Goal: Information Seeking & Learning: Learn about a topic

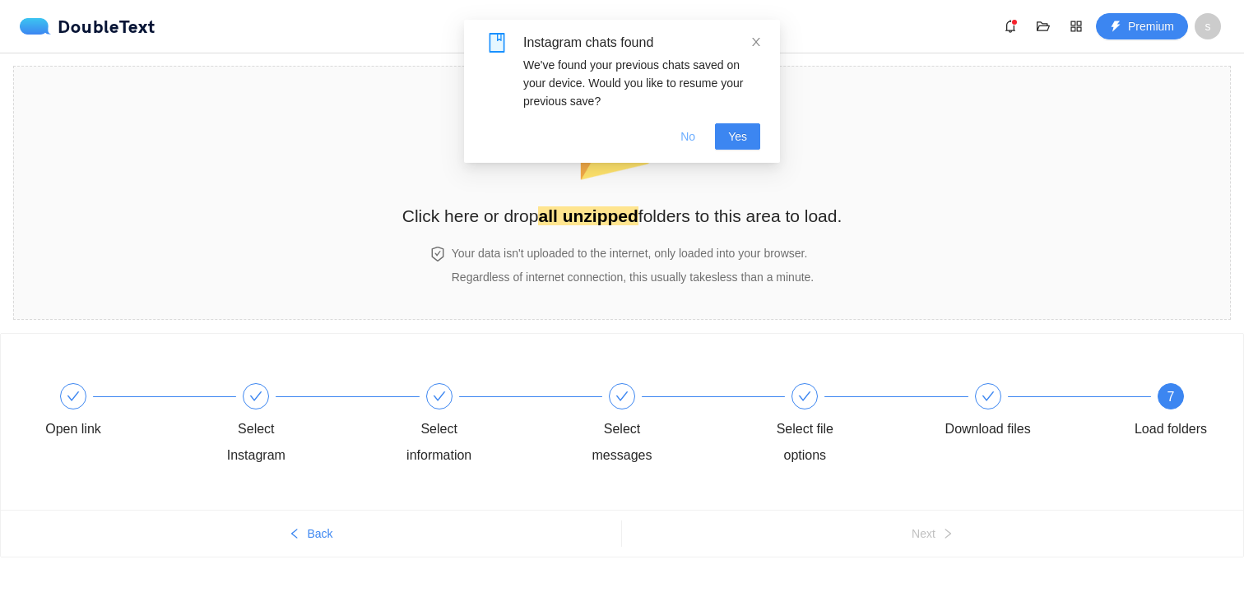
click at [685, 135] on span "No" at bounding box center [687, 137] width 15 height 18
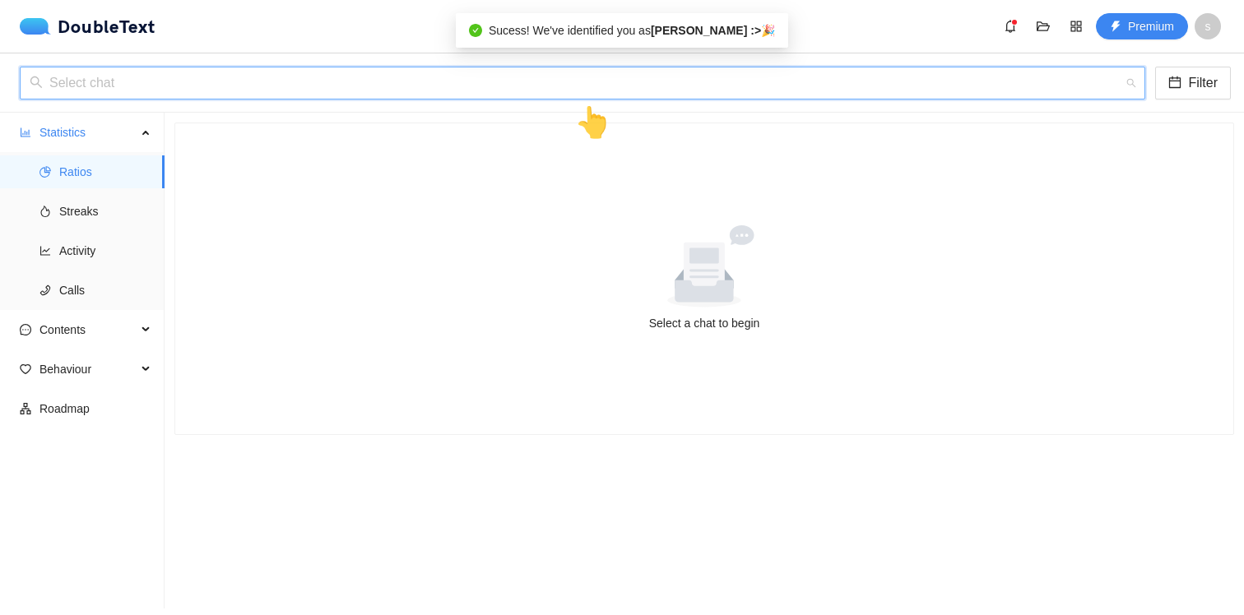
click at [419, 85] on input "search" at bounding box center [577, 82] width 1094 height 31
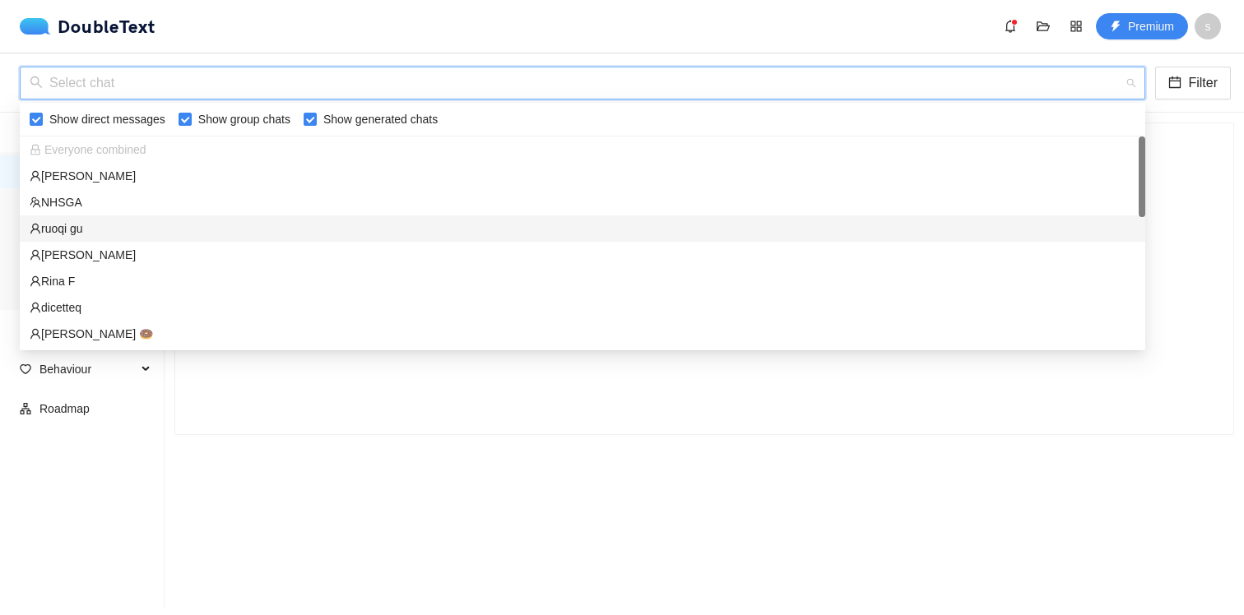
click at [370, 230] on div "ruoqi gu" at bounding box center [583, 229] width 1106 height 18
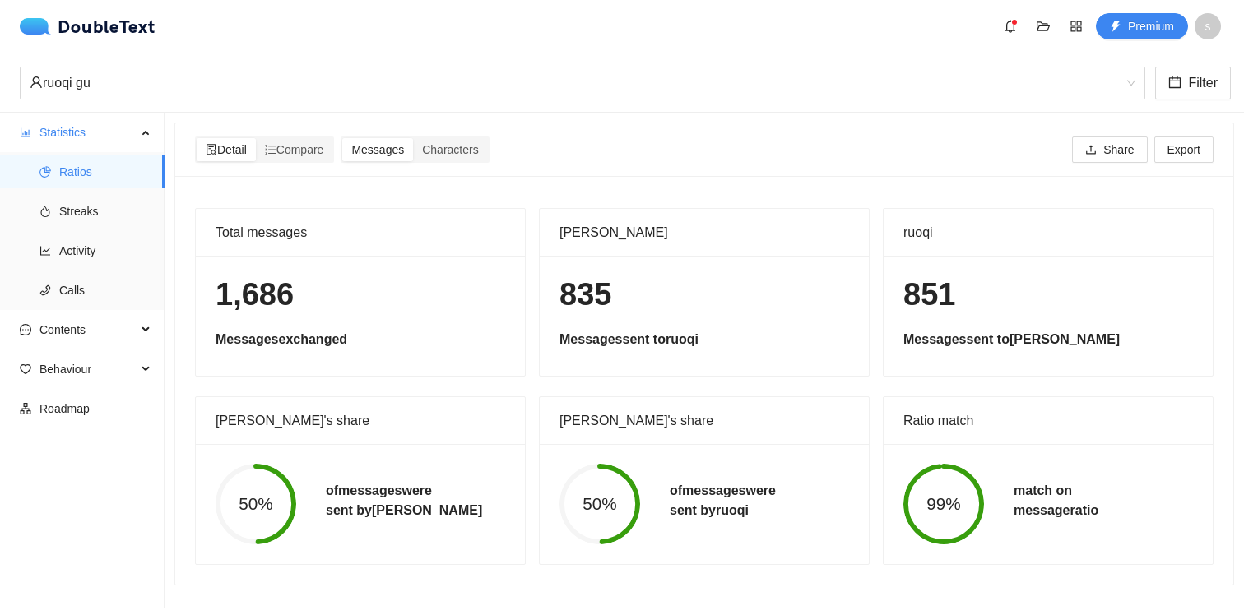
click at [471, 65] on div "ruoqi gu Filter" at bounding box center [622, 82] width 1244 height 59
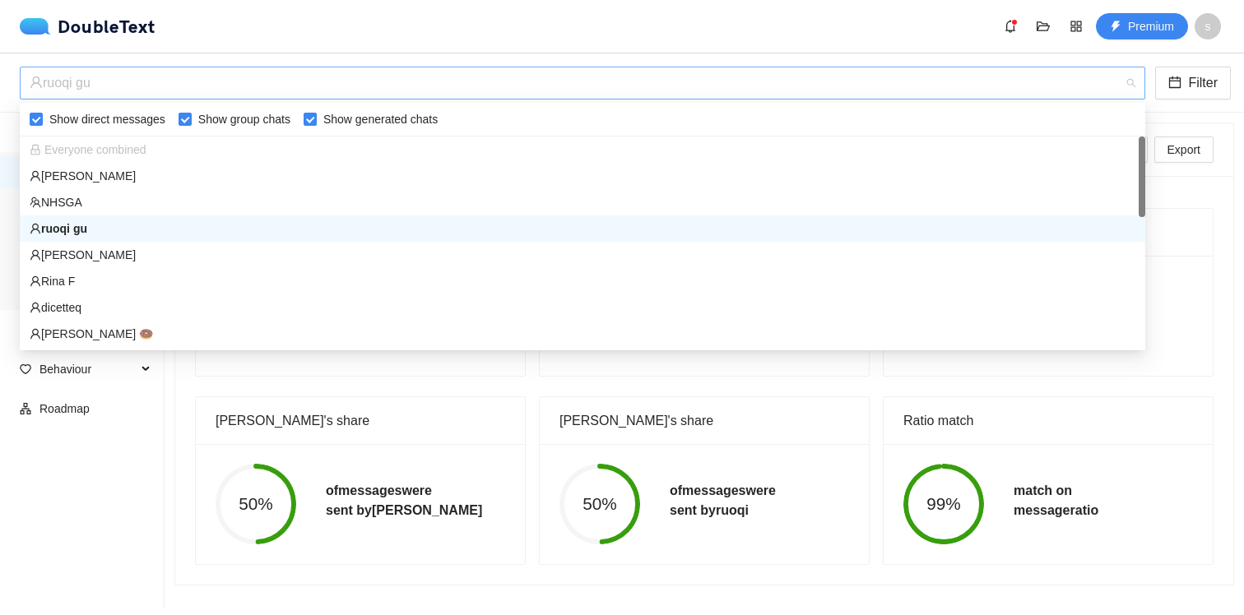
click at [473, 81] on div "ruoqi gu" at bounding box center [575, 82] width 1091 height 31
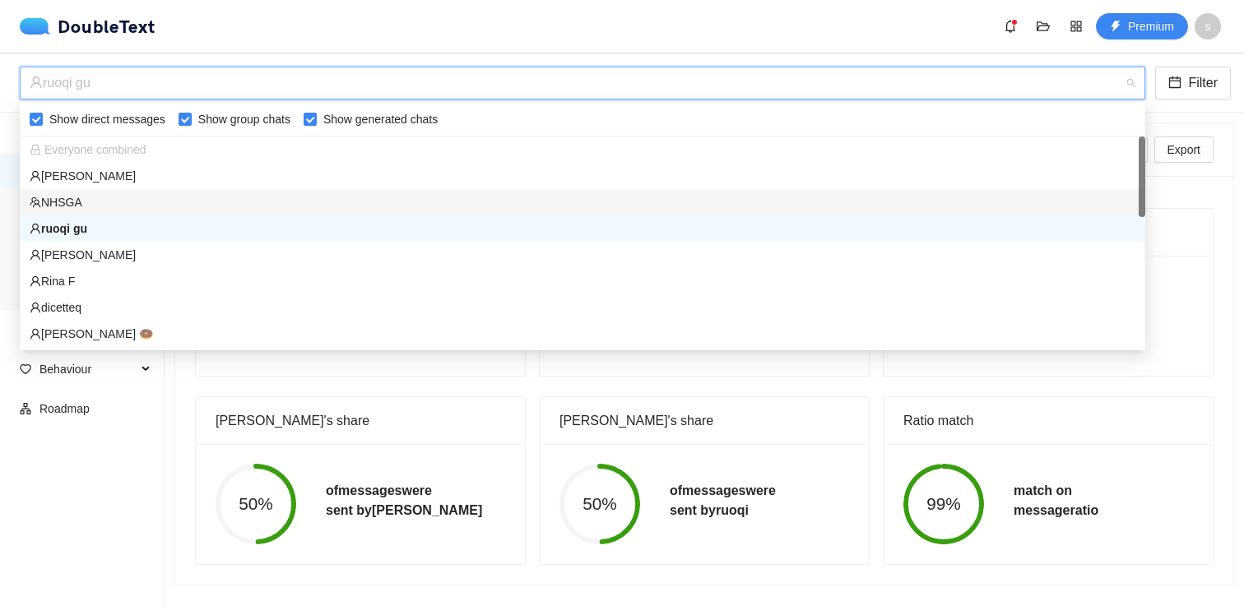
click at [454, 211] on div "NHSGA" at bounding box center [583, 202] width 1106 height 18
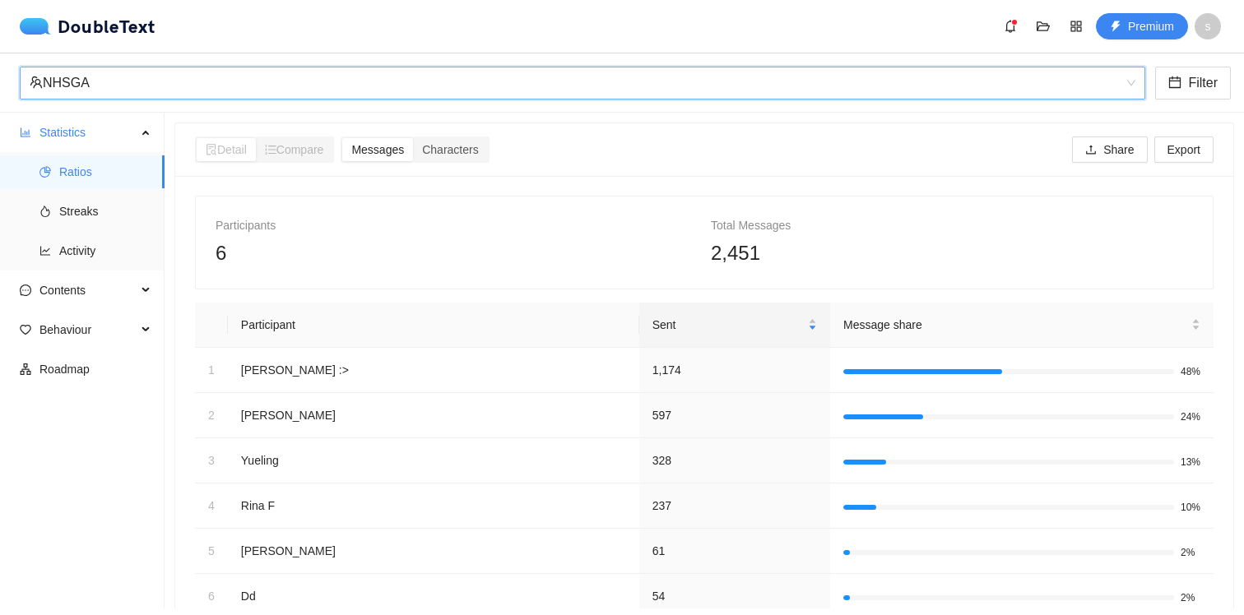
click at [443, 86] on div "NHSGA" at bounding box center [575, 82] width 1091 height 31
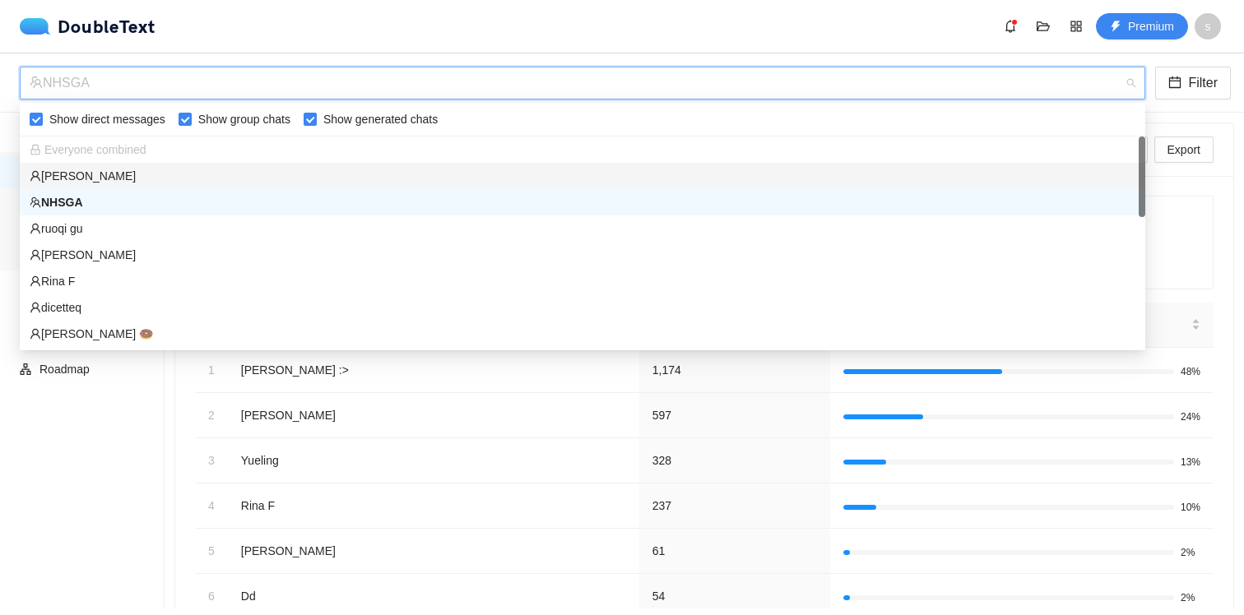
click at [429, 179] on div "[PERSON_NAME]" at bounding box center [583, 176] width 1106 height 18
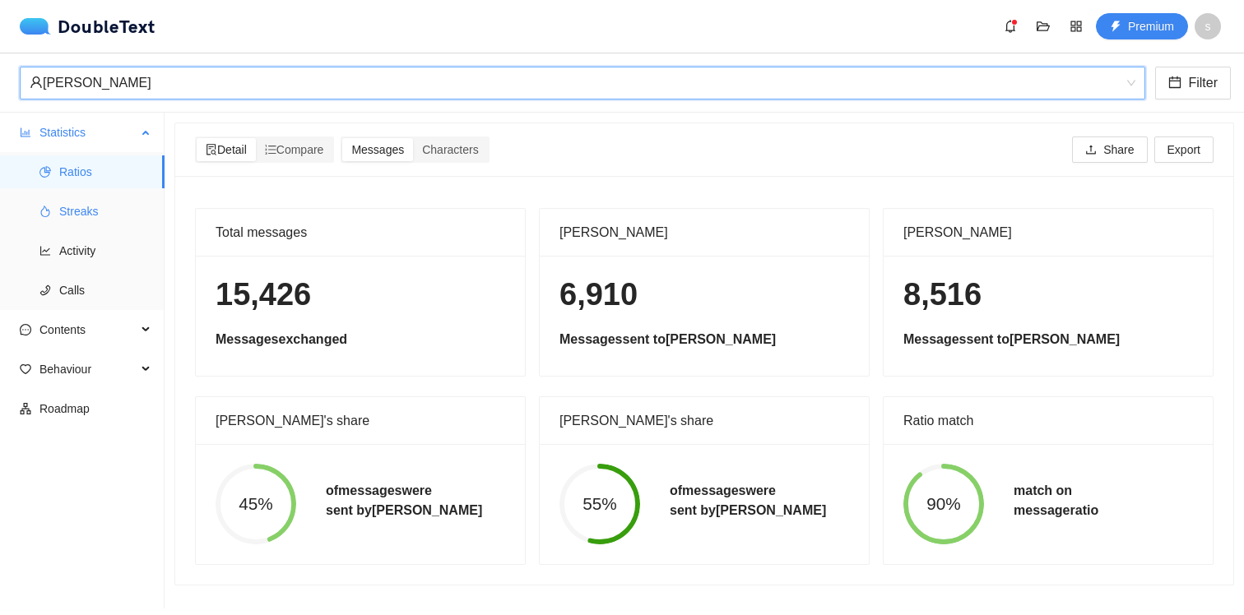
click at [114, 207] on span "Streaks" at bounding box center [105, 211] width 92 height 33
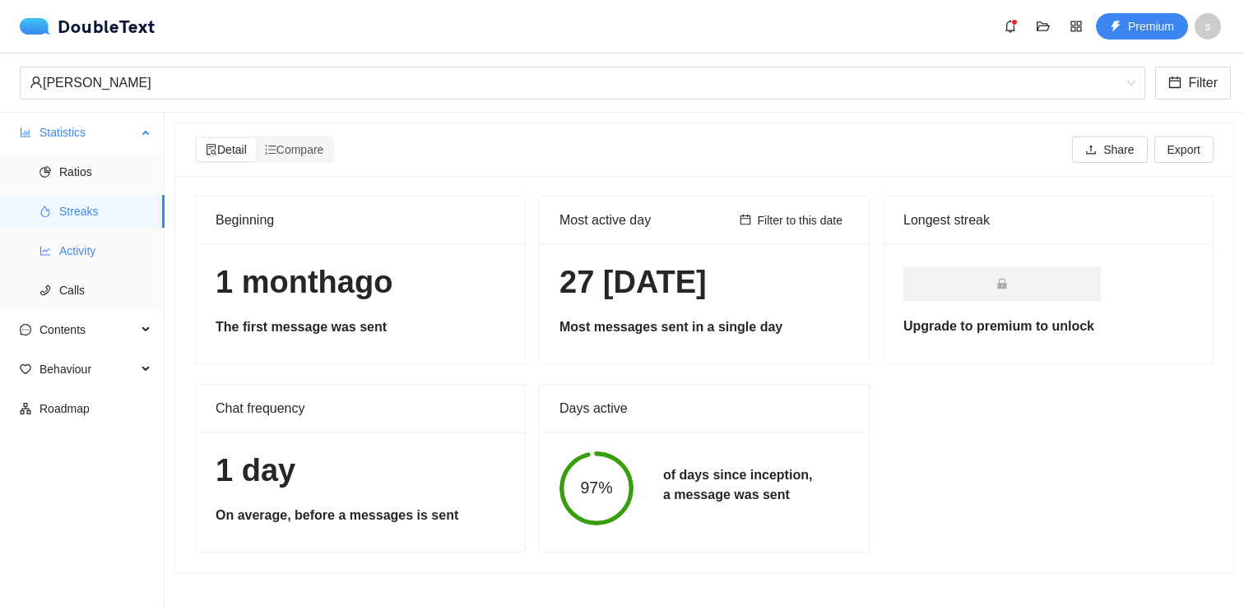
click at [75, 239] on span "Activity" at bounding box center [105, 250] width 92 height 33
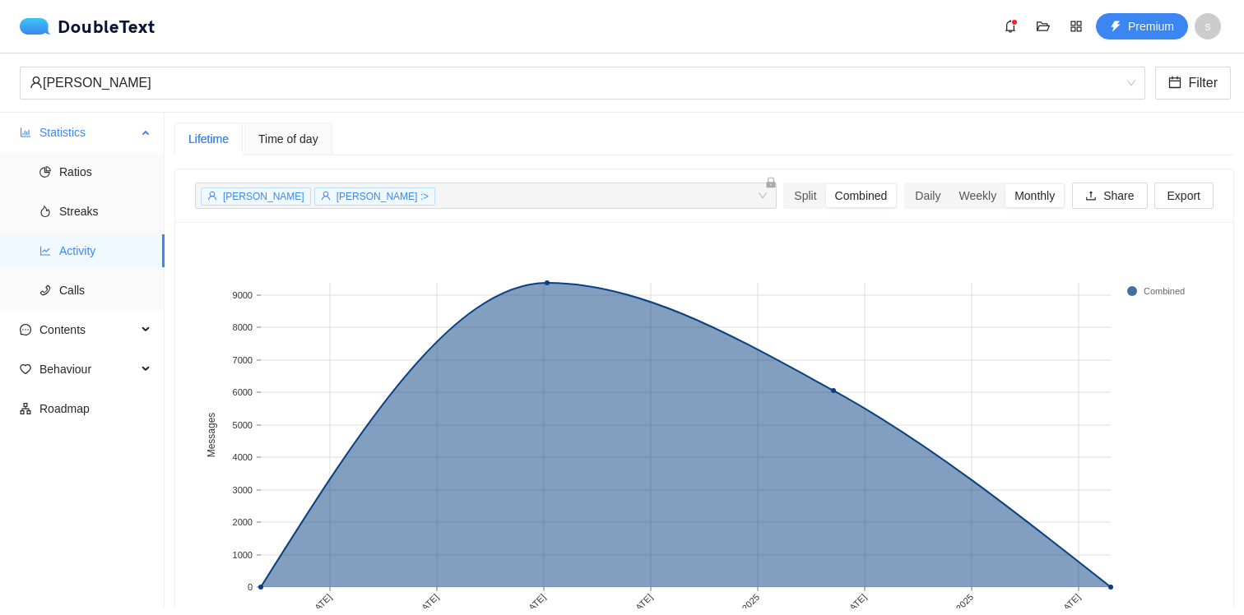
click at [75, 151] on li "Statistics Ratios Streaks Activity Calls" at bounding box center [82, 213] width 164 height 194
click at [75, 174] on span "Ratios" at bounding box center [105, 172] width 92 height 33
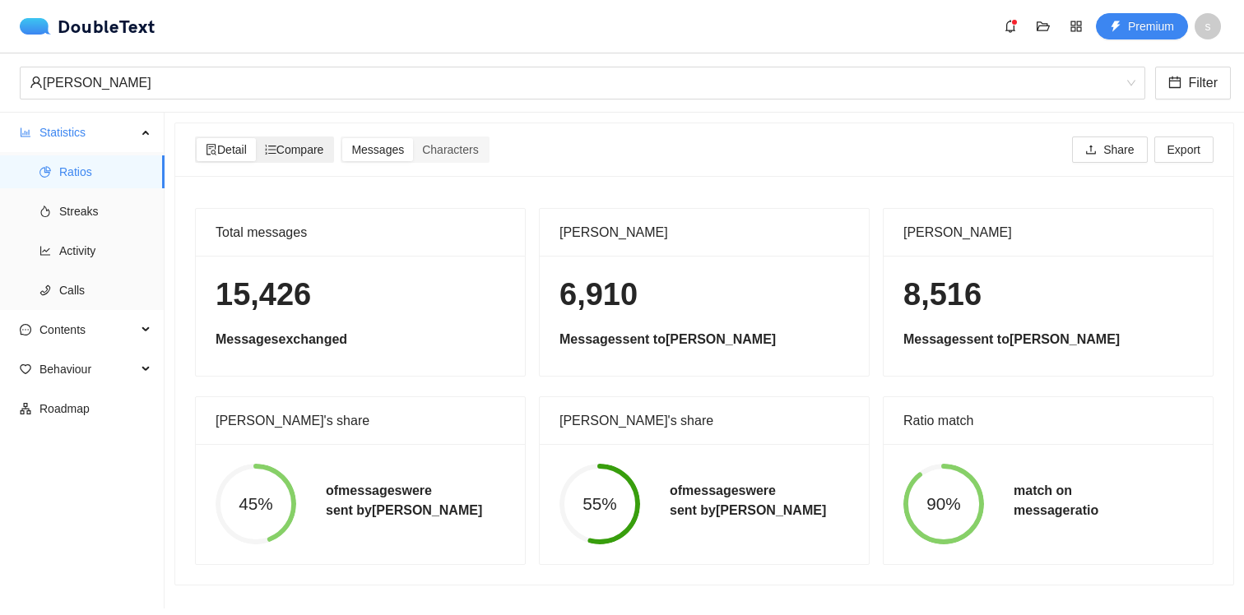
click at [300, 154] on span "Compare" at bounding box center [294, 149] width 59 height 13
click at [256, 138] on input "Compare" at bounding box center [256, 138] width 0 height 0
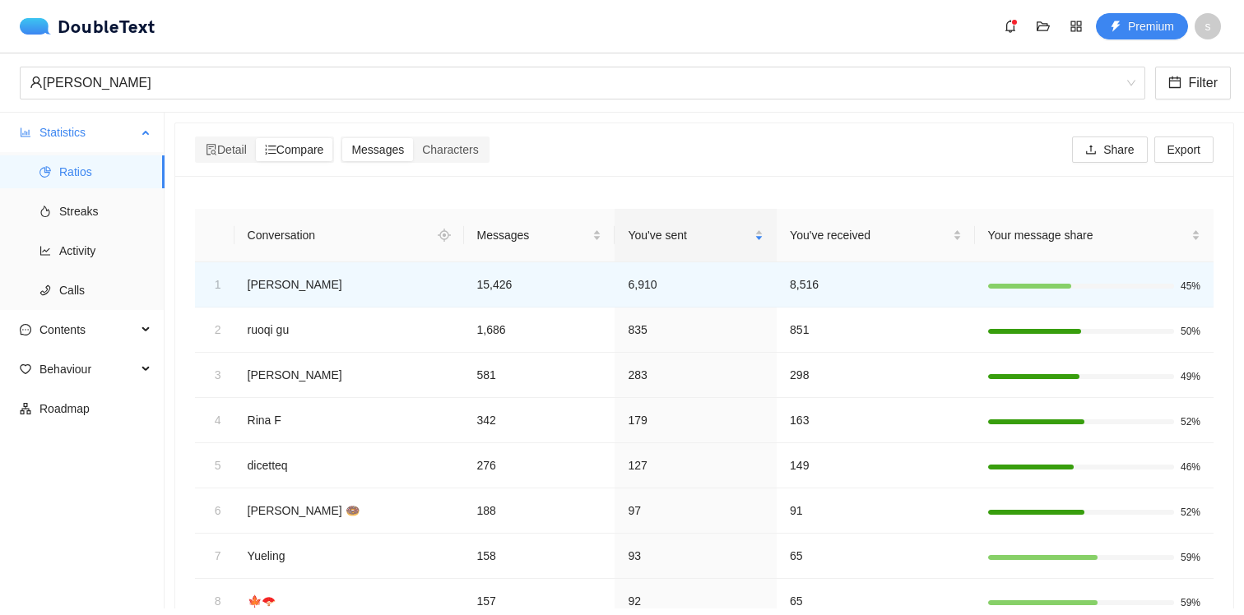
click at [95, 228] on ul "Ratios Streaks Activity Calls" at bounding box center [82, 231] width 164 height 158
click at [67, 210] on span "Streaks" at bounding box center [105, 211] width 92 height 33
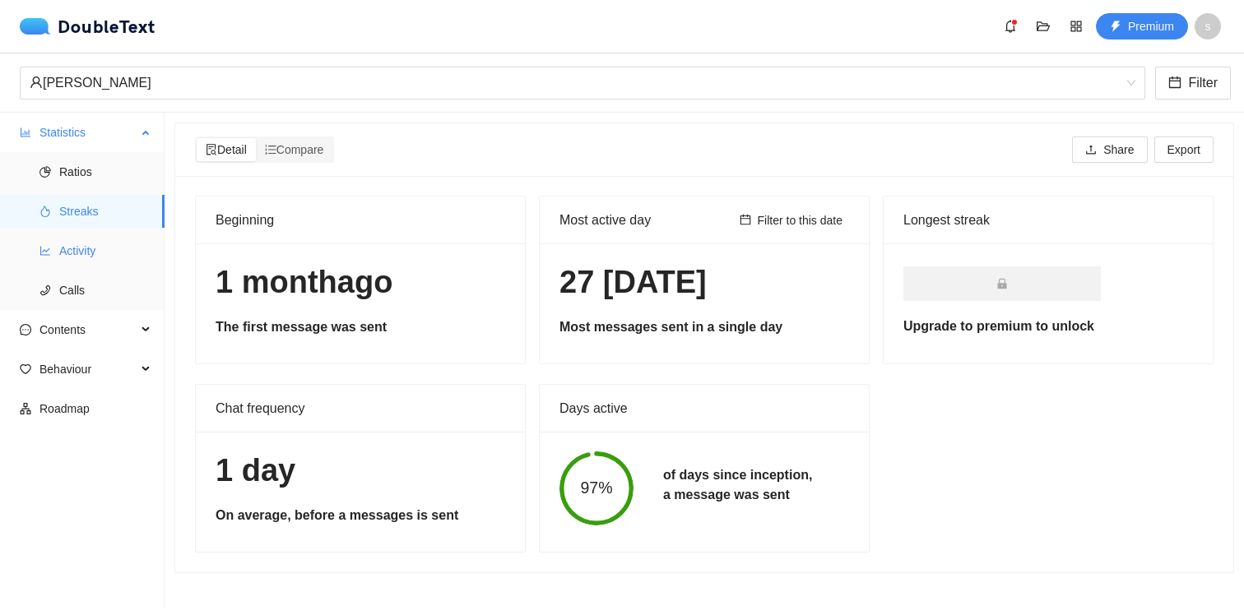
click at [67, 252] on span "Activity" at bounding box center [105, 250] width 92 height 33
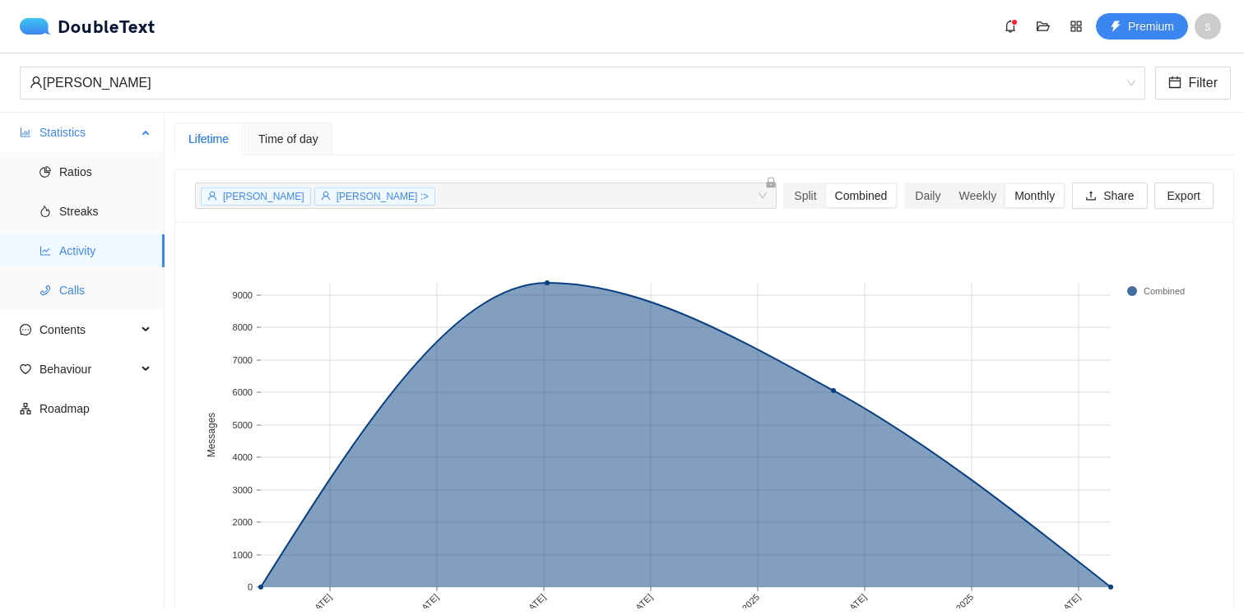
click at [66, 276] on span "Calls" at bounding box center [105, 290] width 92 height 33
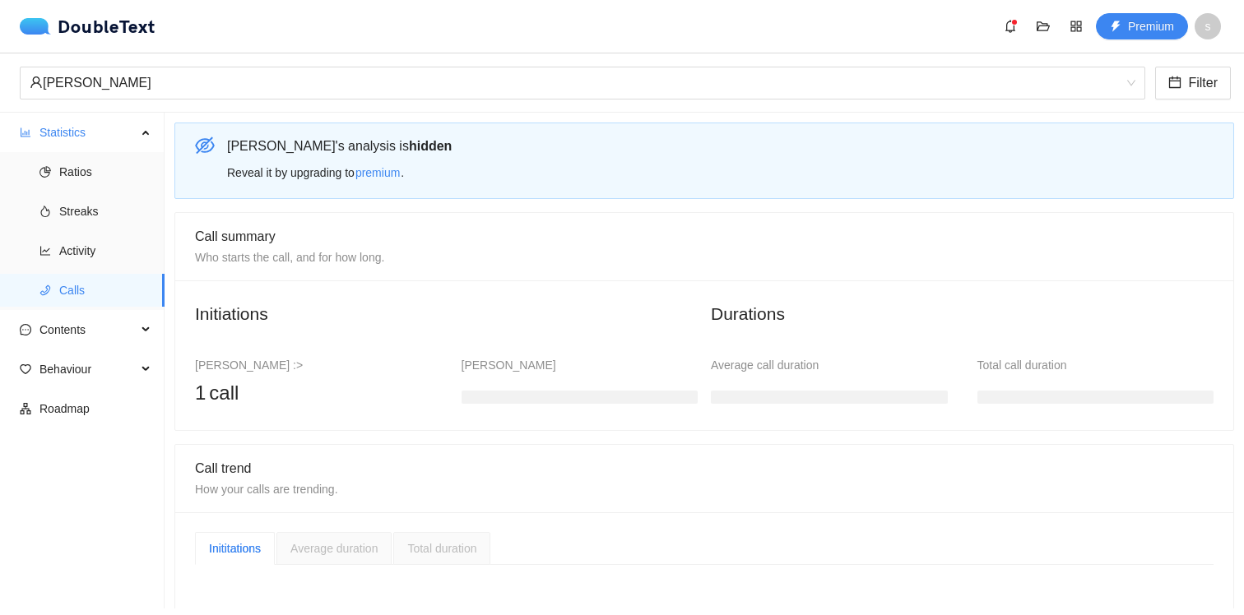
click at [63, 350] on ul "Statistics Ratios Streaks Activity Calls Contents Behaviour Roadmap" at bounding box center [82, 361] width 165 height 496
click at [63, 366] on span "Behaviour" at bounding box center [87, 369] width 97 height 33
click at [64, 86] on div "[PERSON_NAME]" at bounding box center [575, 82] width 1091 height 31
click at [78, 24] on div "DoubleText" at bounding box center [88, 26] width 136 height 16
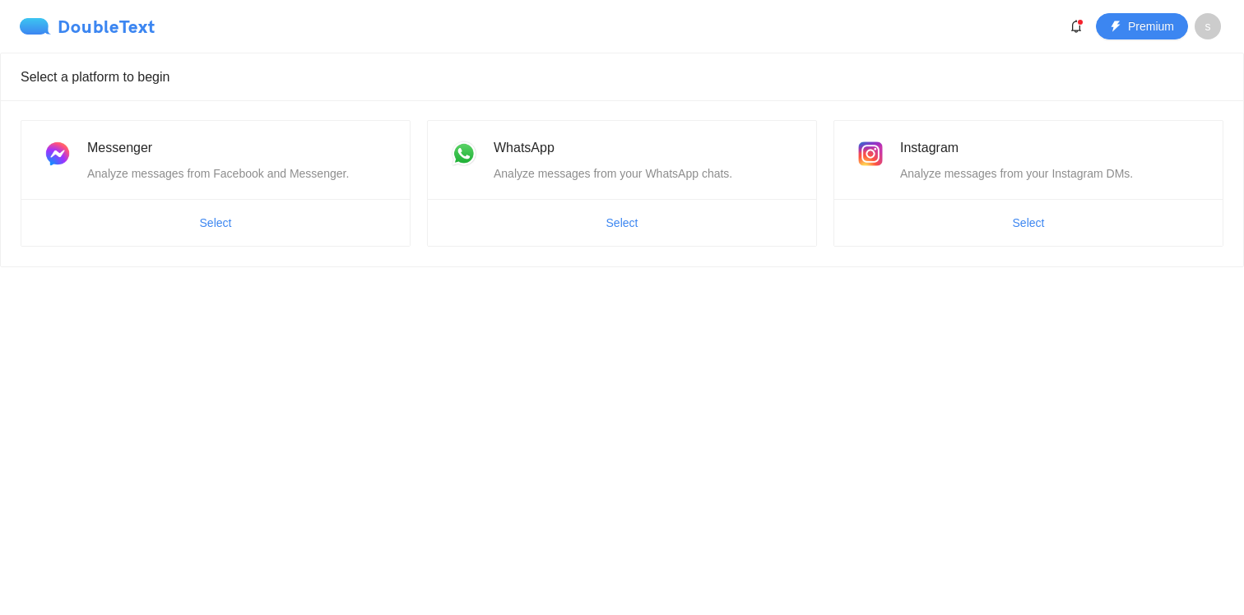
click at [78, 24] on div "DoubleText" at bounding box center [88, 26] width 136 height 16
click at [1042, 223] on span "Select" at bounding box center [1029, 223] width 32 height 18
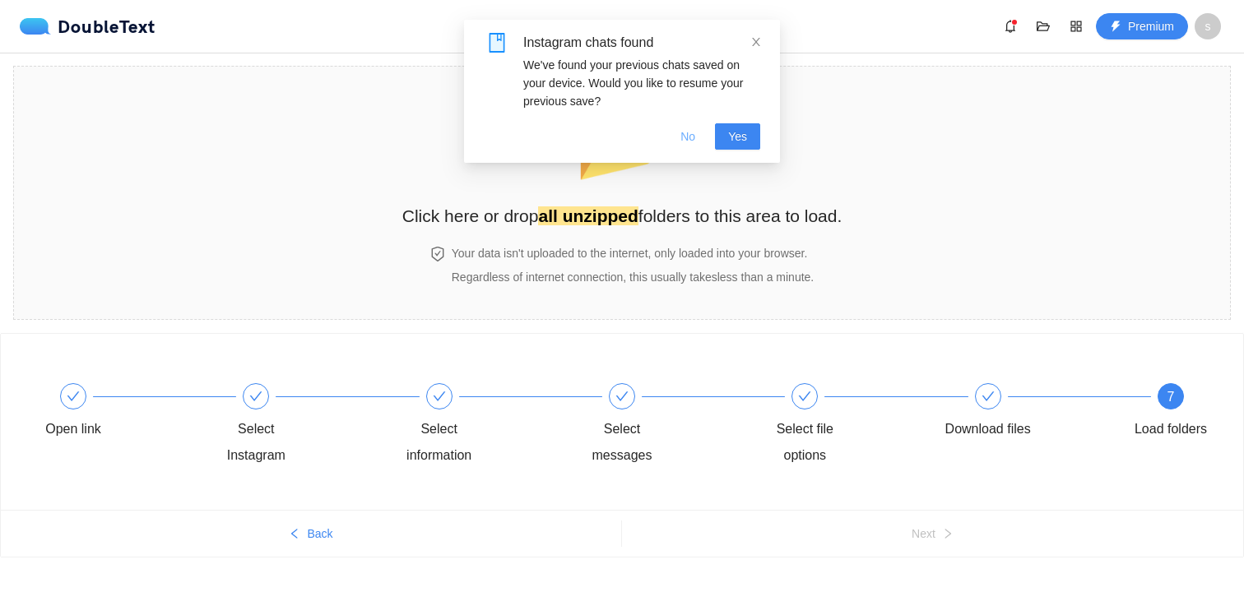
click at [675, 137] on button "No" at bounding box center [687, 136] width 41 height 26
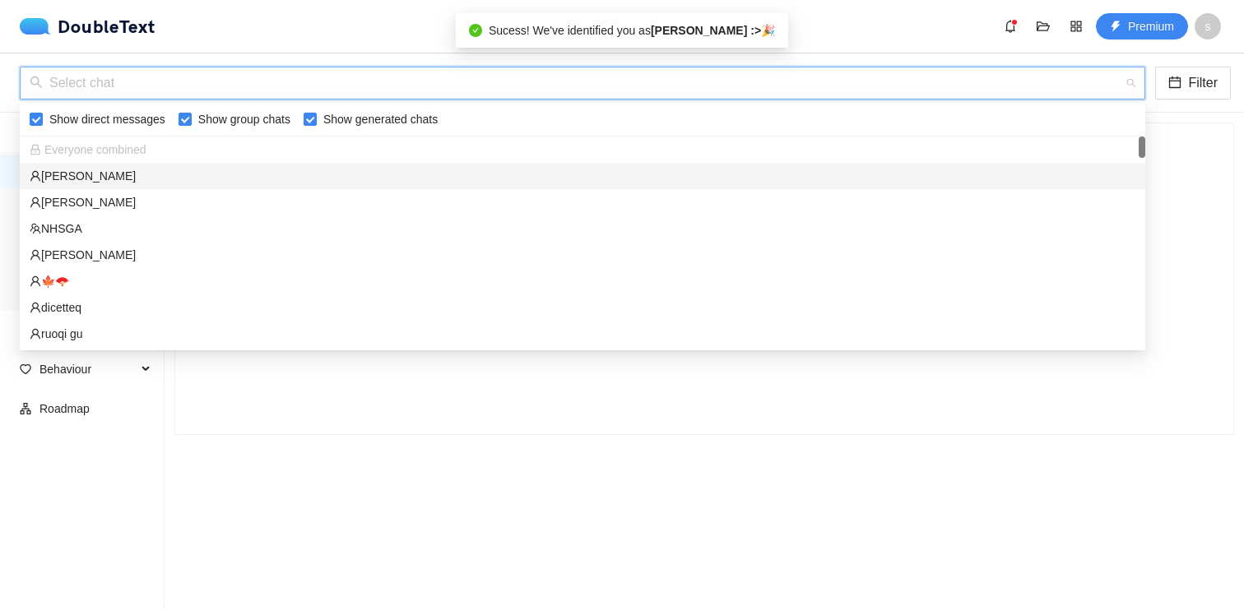
click at [247, 69] on input "search" at bounding box center [577, 82] width 1094 height 31
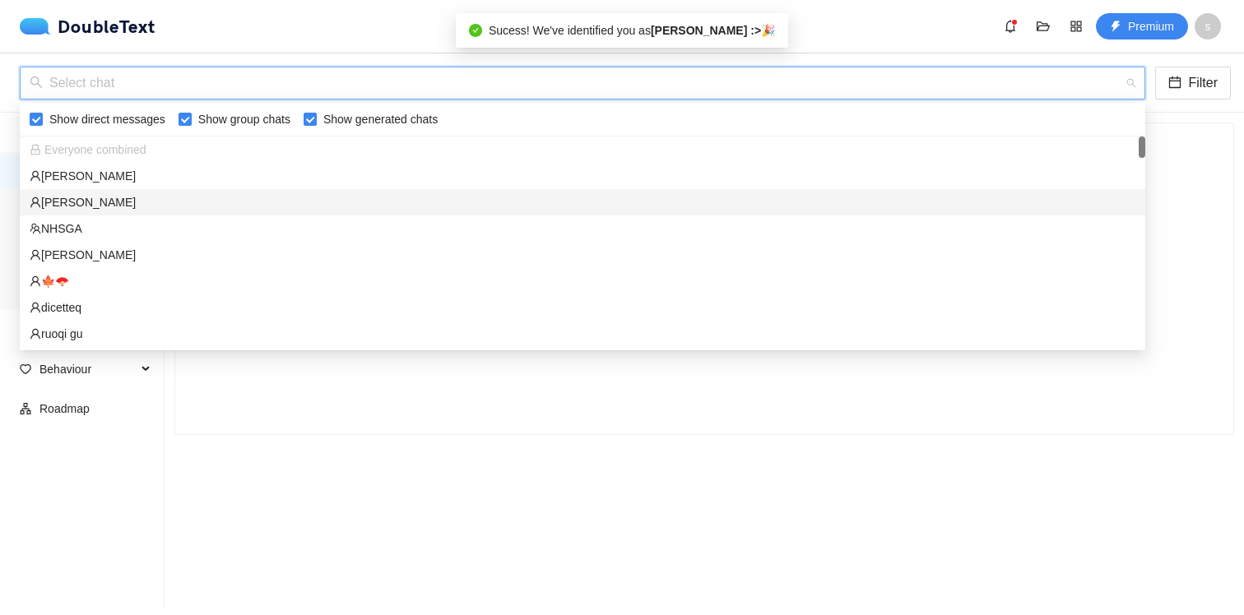
click at [215, 203] on div "[PERSON_NAME]" at bounding box center [583, 202] width 1106 height 18
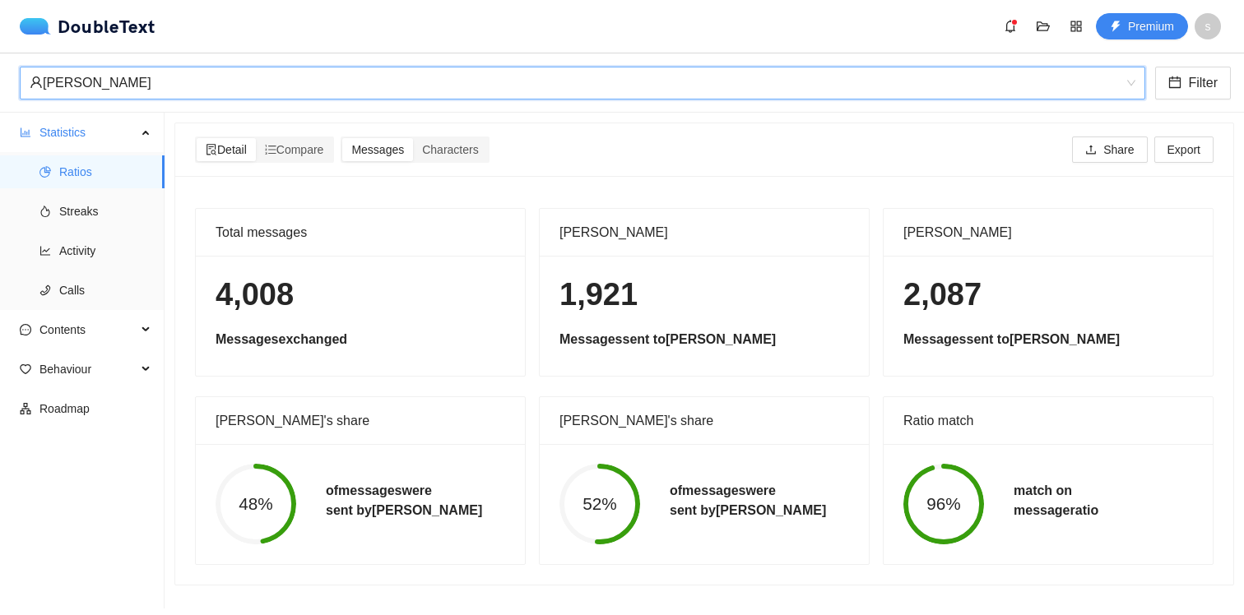
click at [304, 93] on div "[PERSON_NAME]" at bounding box center [575, 82] width 1091 height 31
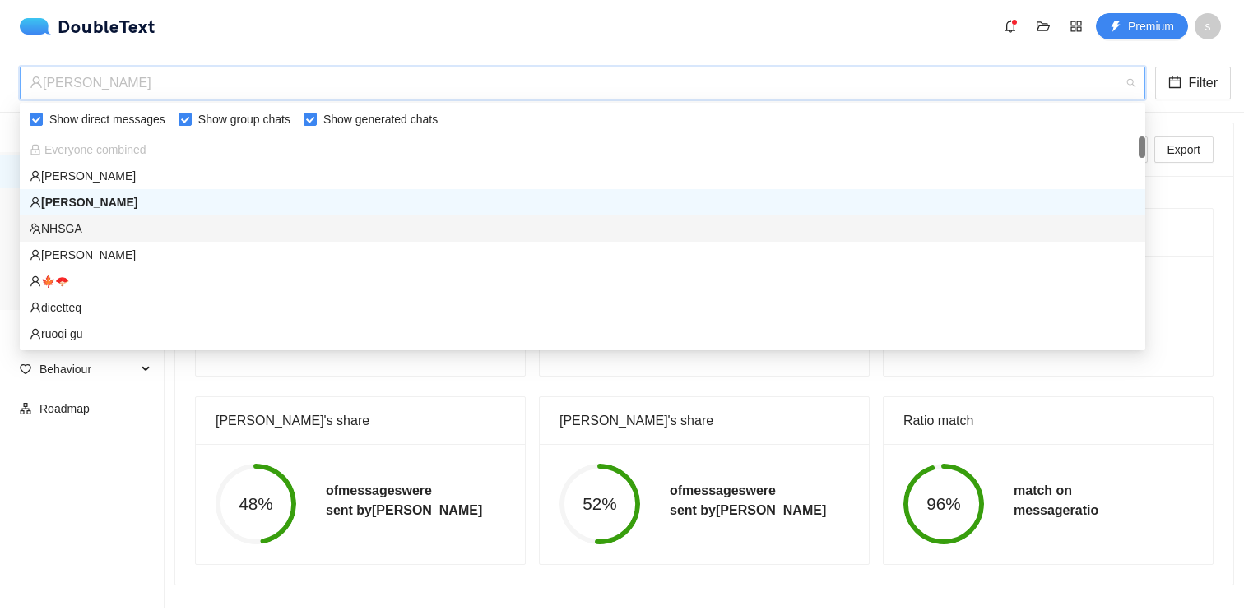
click at [227, 229] on div "NHSGA" at bounding box center [583, 229] width 1106 height 18
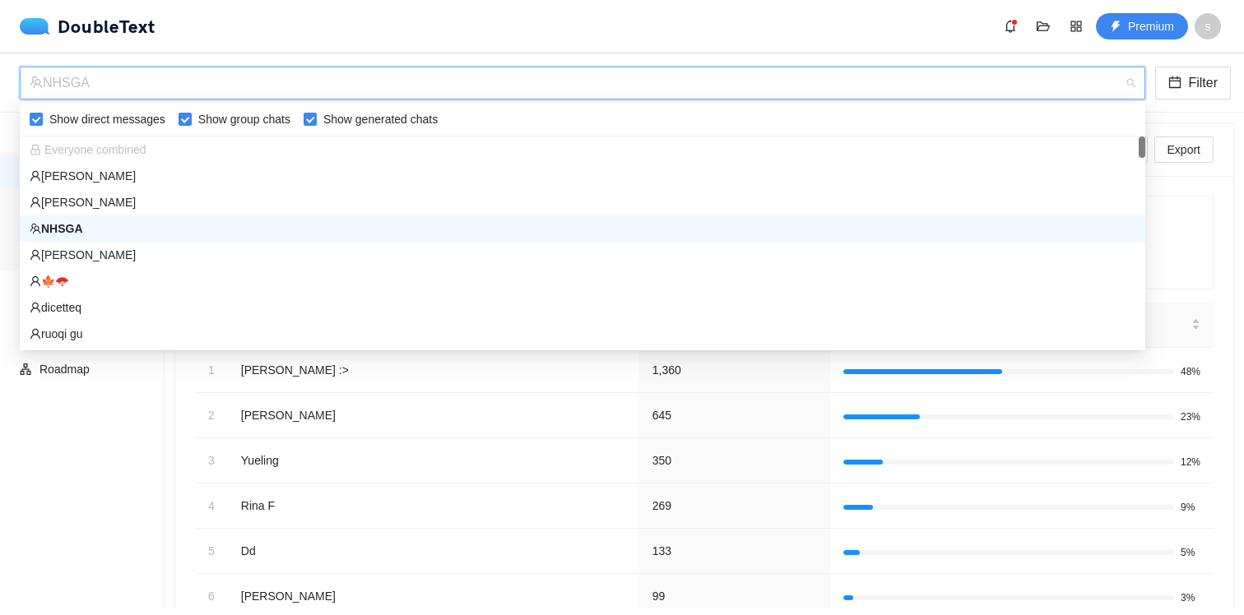
click at [160, 80] on div "NHSGA" at bounding box center [575, 82] width 1091 height 31
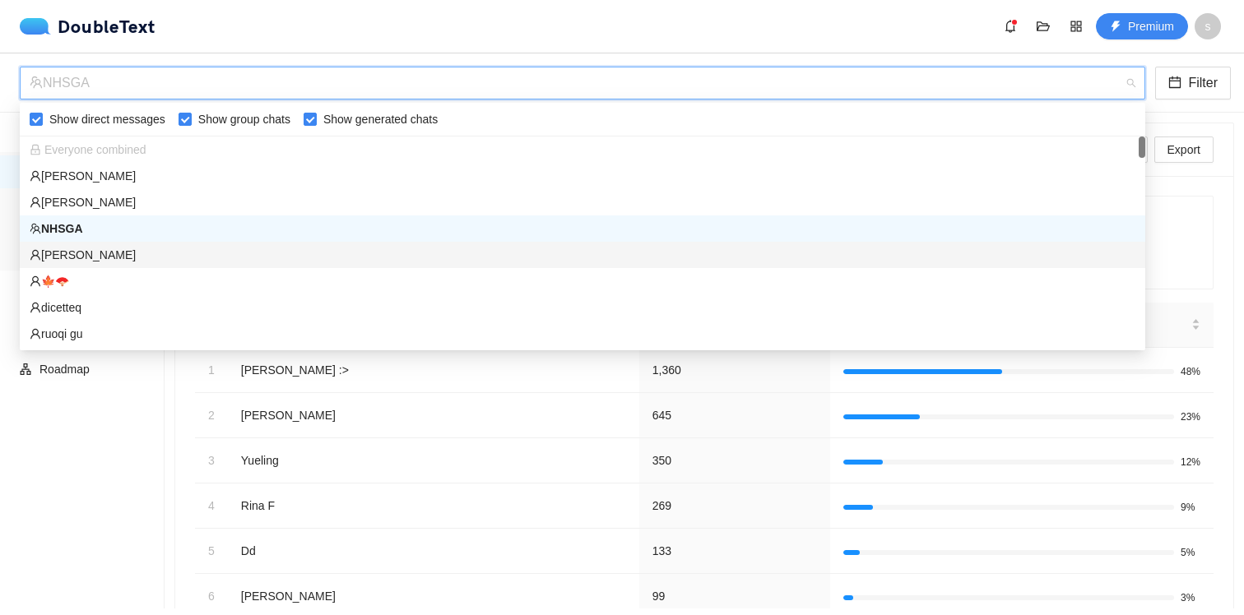
click at [131, 244] on div "[PERSON_NAME]" at bounding box center [583, 255] width 1126 height 26
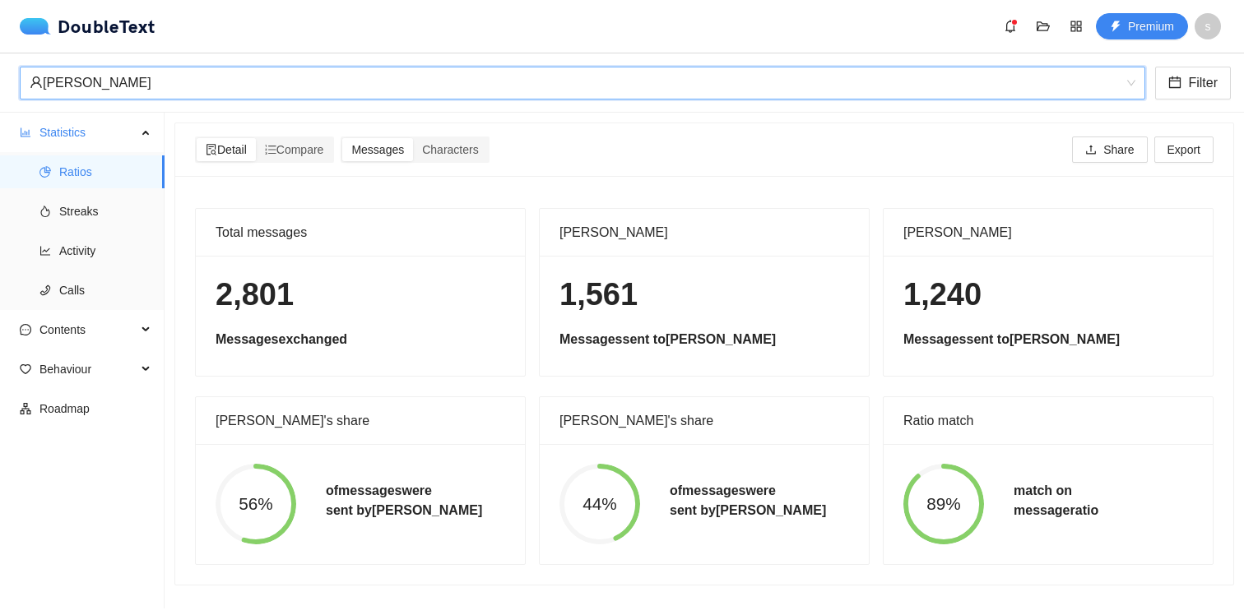
click at [165, 74] on div "[PERSON_NAME]" at bounding box center [575, 82] width 1091 height 31
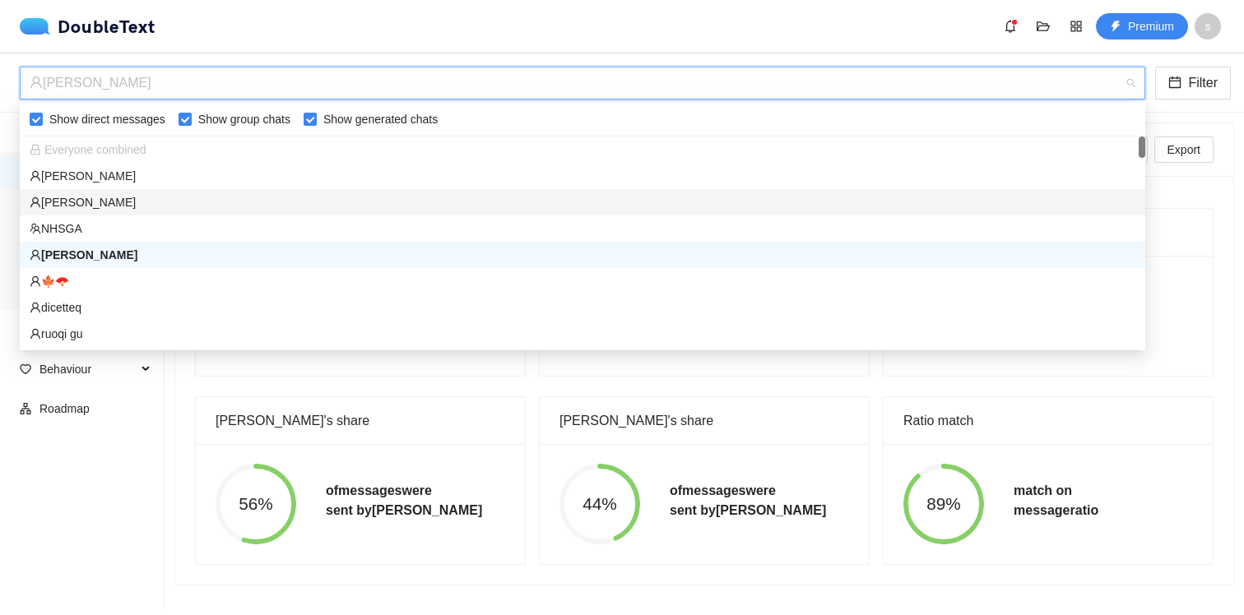
click at [112, 199] on div "[PERSON_NAME]" at bounding box center [583, 202] width 1106 height 18
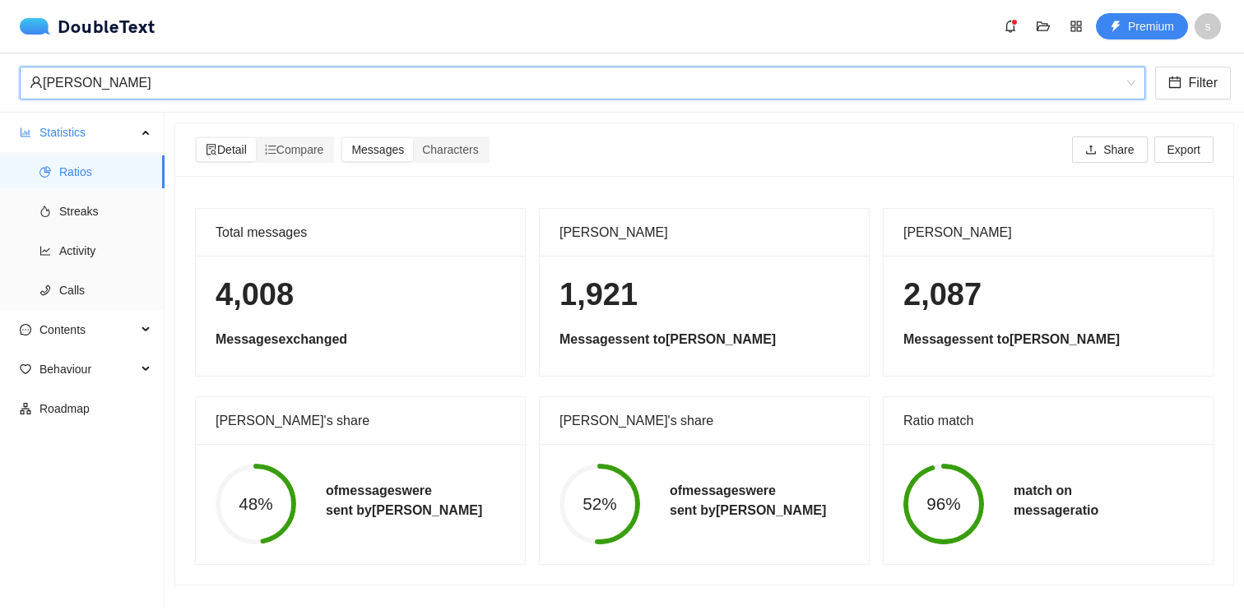
click at [160, 74] on div "[PERSON_NAME]" at bounding box center [575, 82] width 1091 height 31
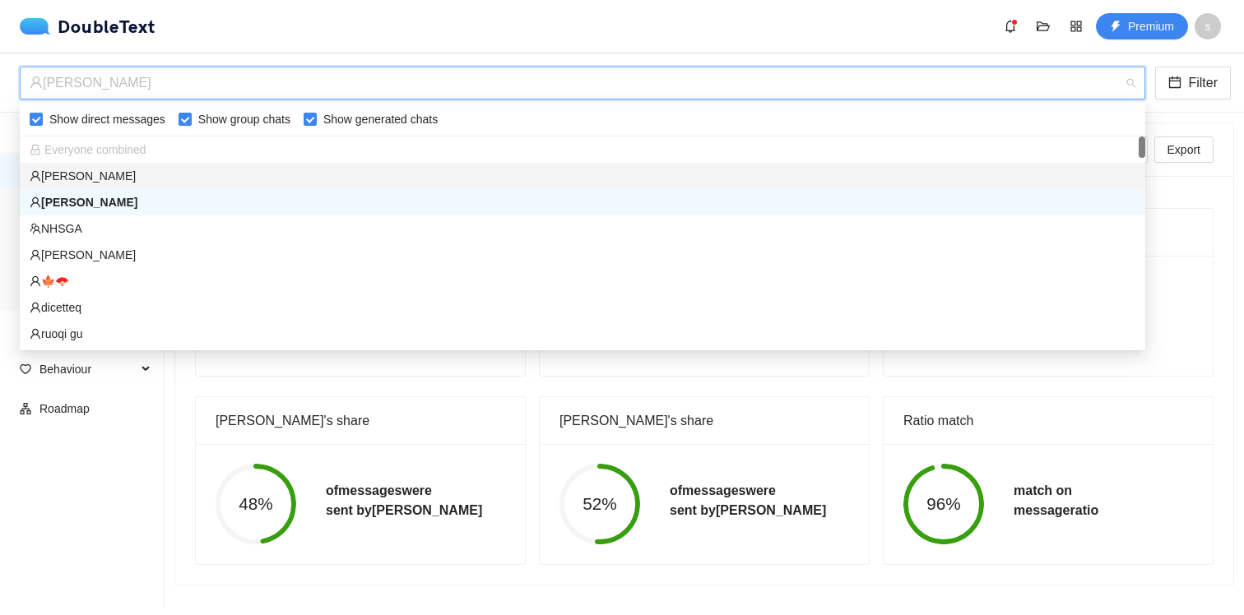
click at [139, 176] on div "[PERSON_NAME]" at bounding box center [583, 176] width 1106 height 18
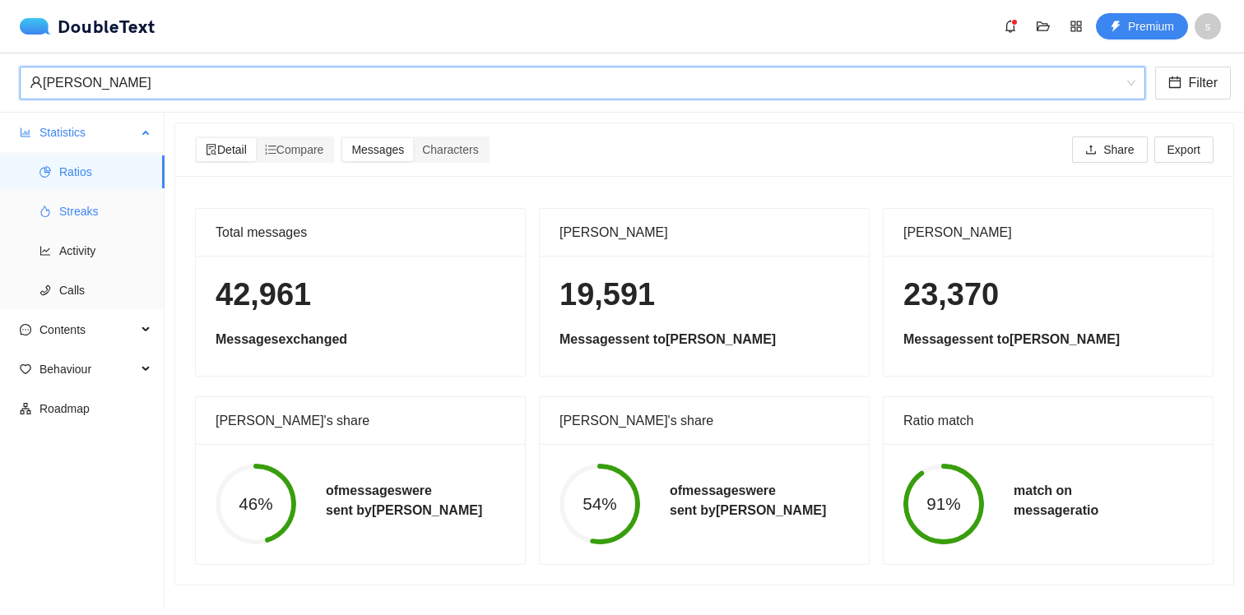
click at [128, 216] on span "Streaks" at bounding box center [105, 211] width 92 height 33
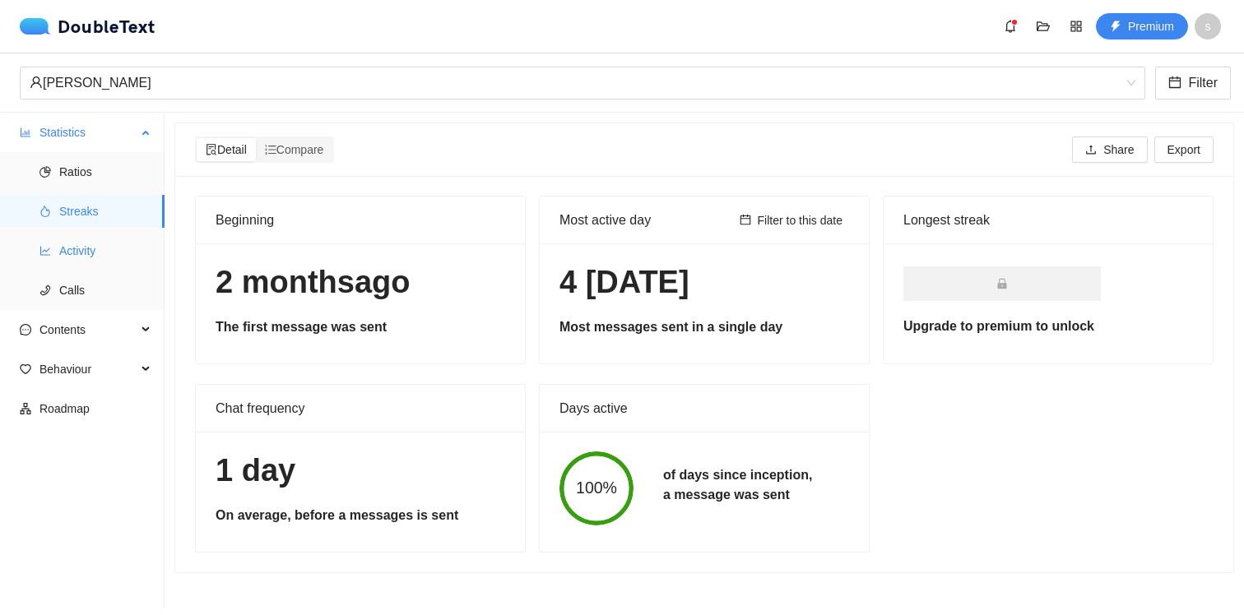
click at [90, 248] on span "Activity" at bounding box center [105, 250] width 92 height 33
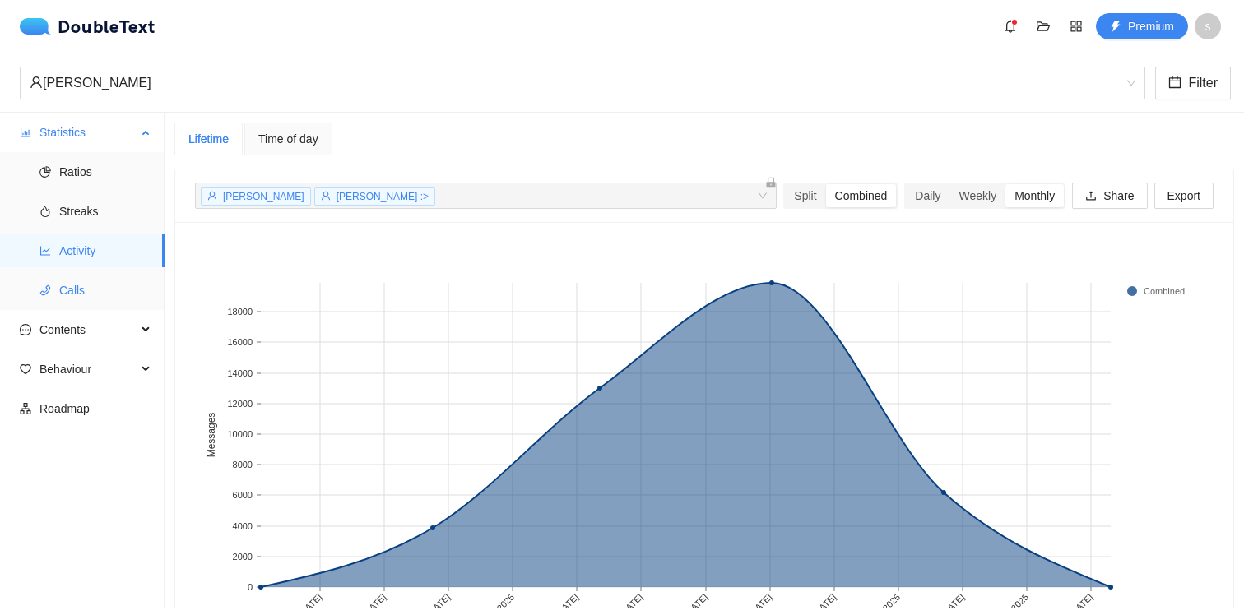
click at [81, 293] on span "Calls" at bounding box center [105, 290] width 92 height 33
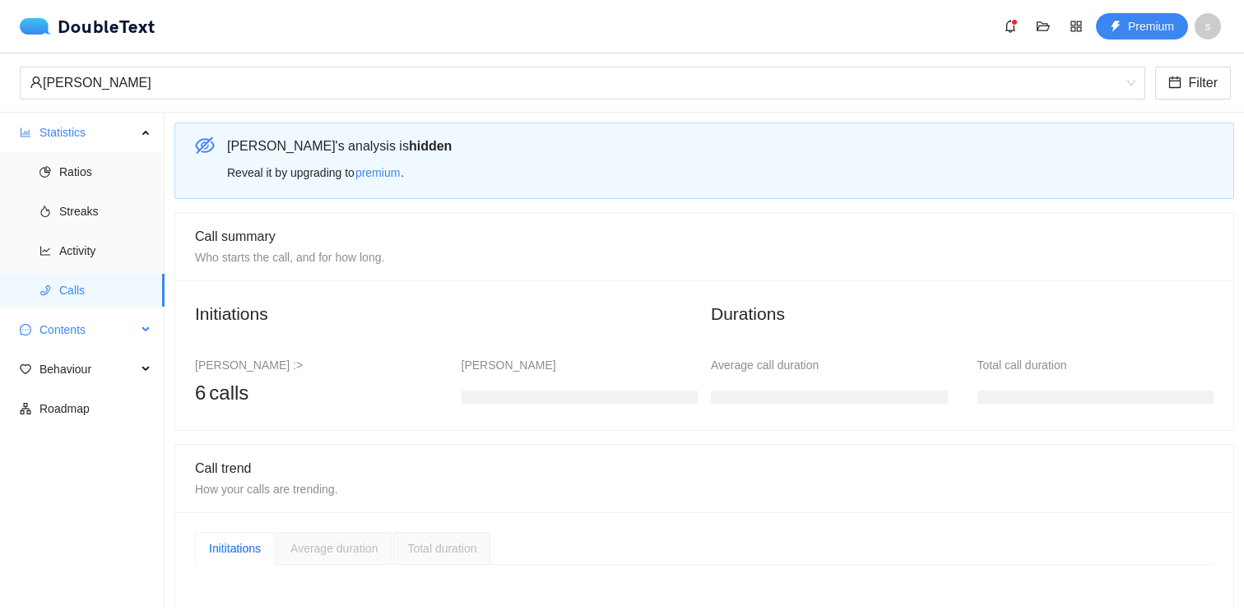
click at [81, 328] on span "Contents" at bounding box center [87, 329] width 97 height 33
click at [81, 364] on span "Word Cloud" at bounding box center [105, 369] width 92 height 33
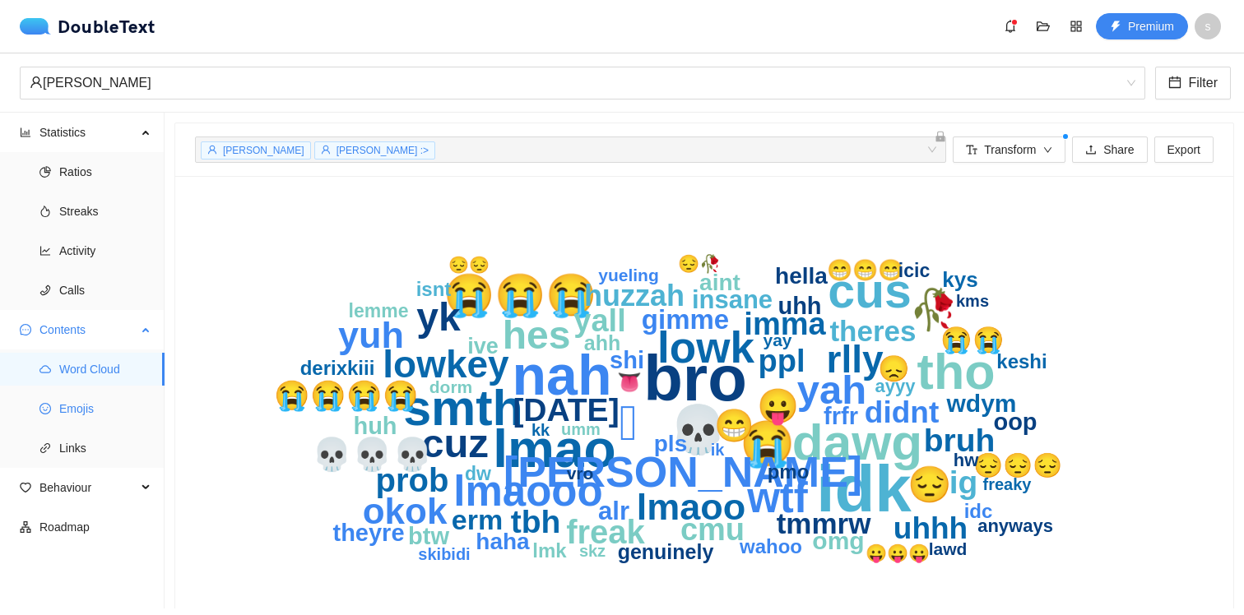
click at [80, 414] on span "Emojis" at bounding box center [105, 408] width 92 height 33
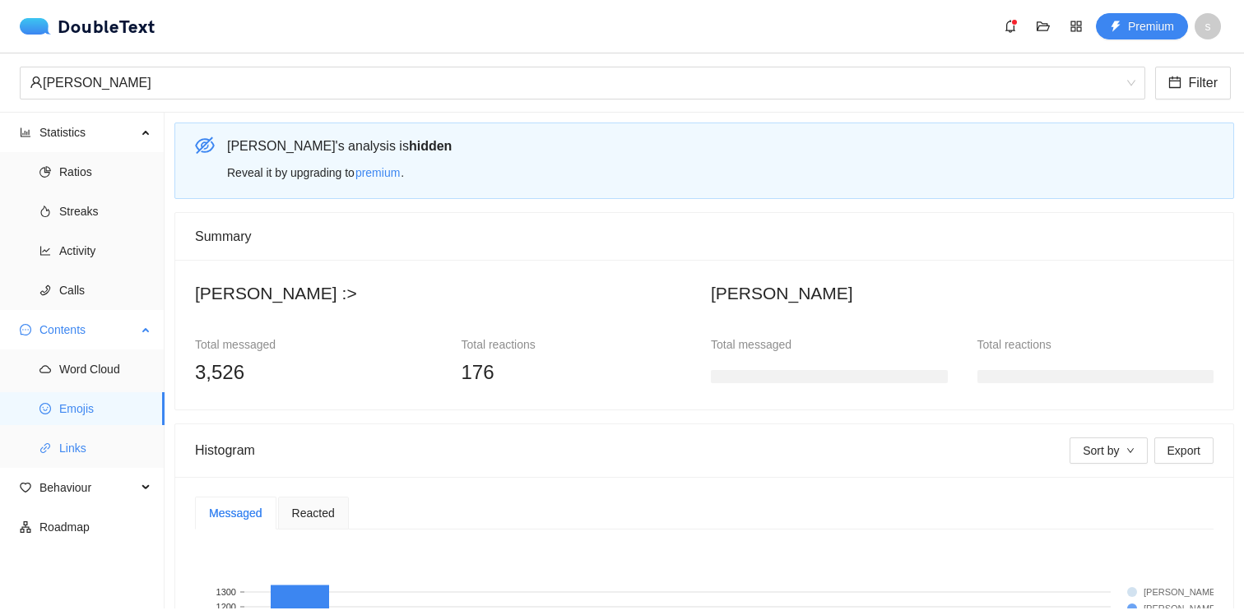
click at [77, 460] on span "Links" at bounding box center [105, 448] width 92 height 33
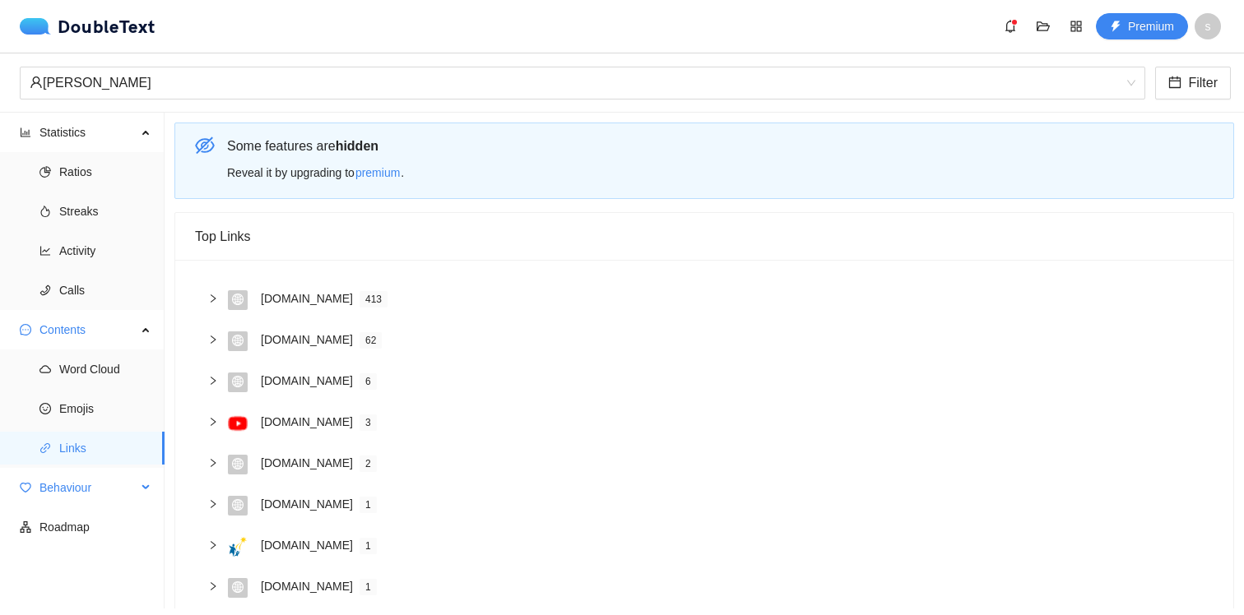
click at [63, 490] on span "Behaviour" at bounding box center [87, 487] width 97 height 33
click at [67, 526] on span "Engagement" at bounding box center [105, 527] width 92 height 33
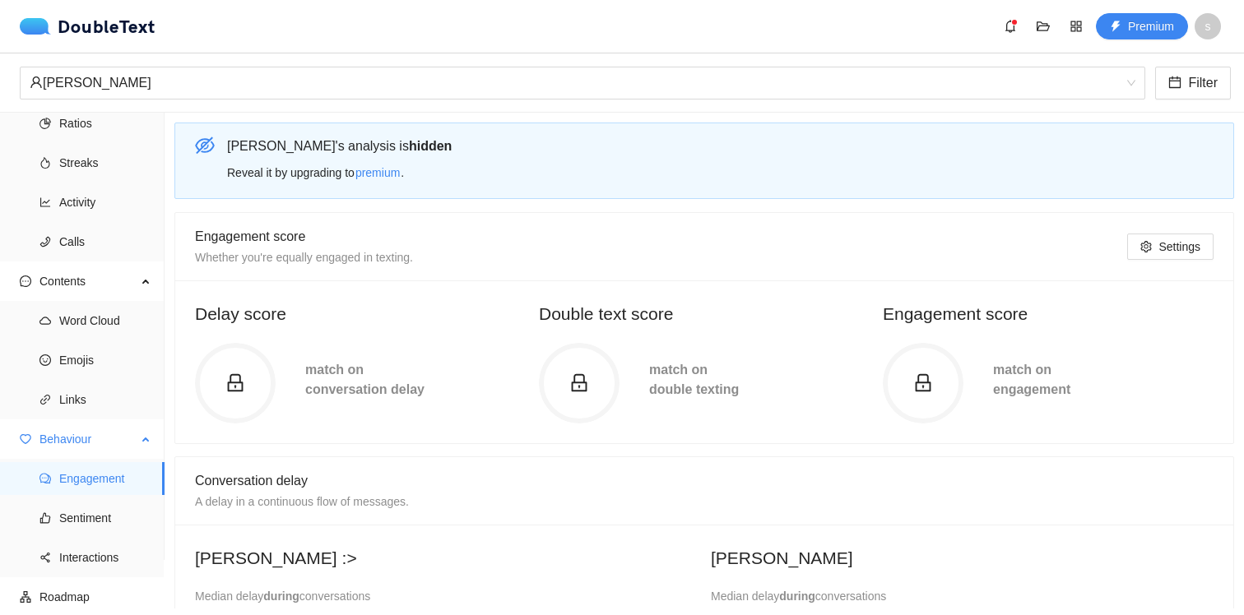
scroll to position [53, 0]
click at [72, 519] on span "Sentiment" at bounding box center [105, 513] width 92 height 33
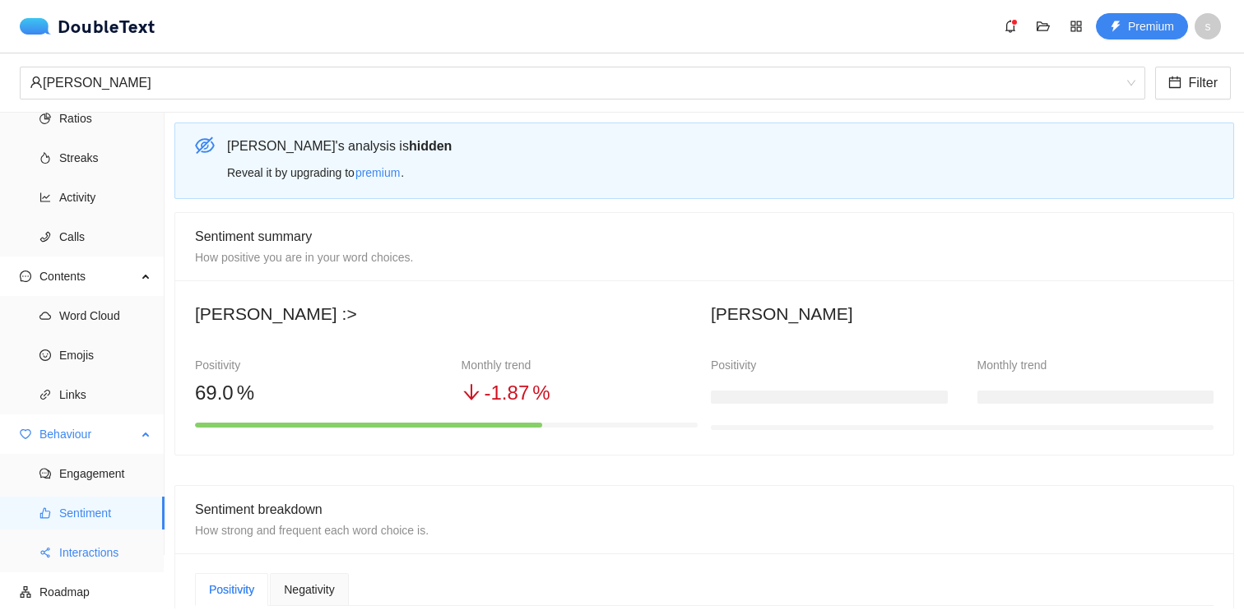
click at [63, 553] on span "Interactions" at bounding box center [105, 552] width 92 height 33
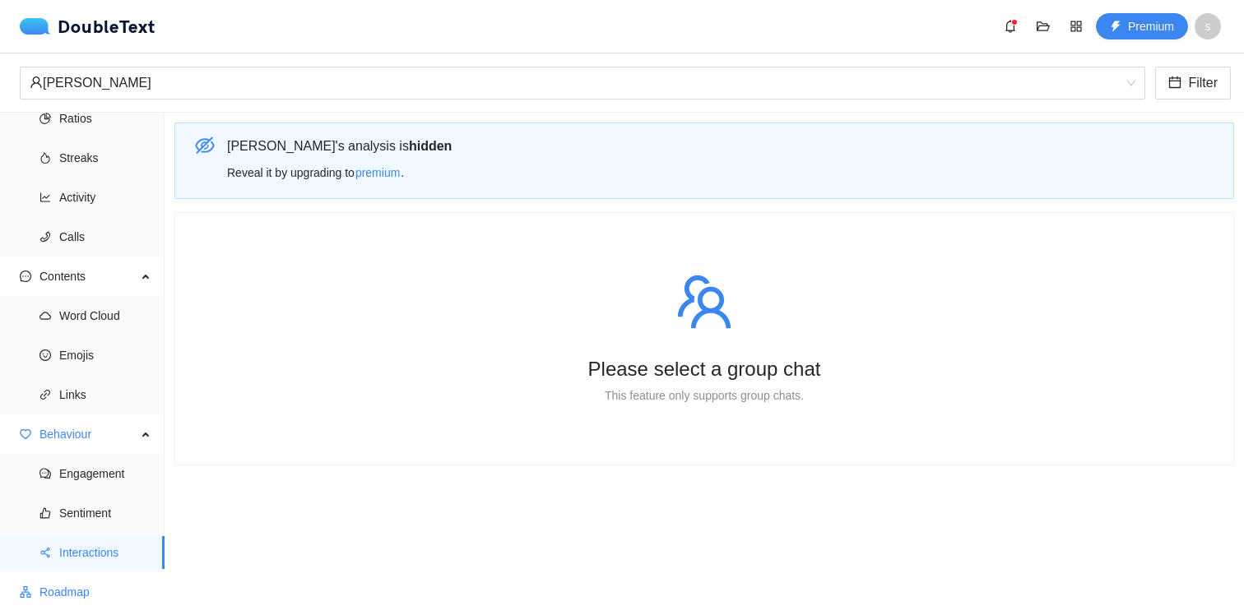
click at [55, 588] on span "Roadmap" at bounding box center [95, 592] width 112 height 33
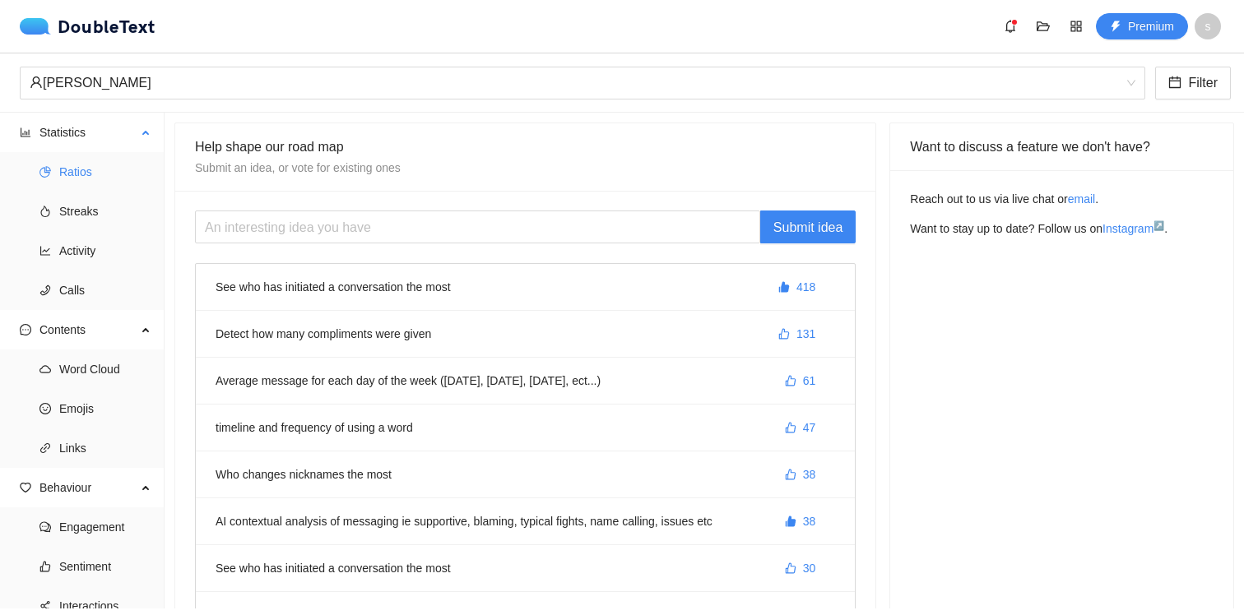
click at [86, 169] on span "Ratios" at bounding box center [105, 172] width 92 height 33
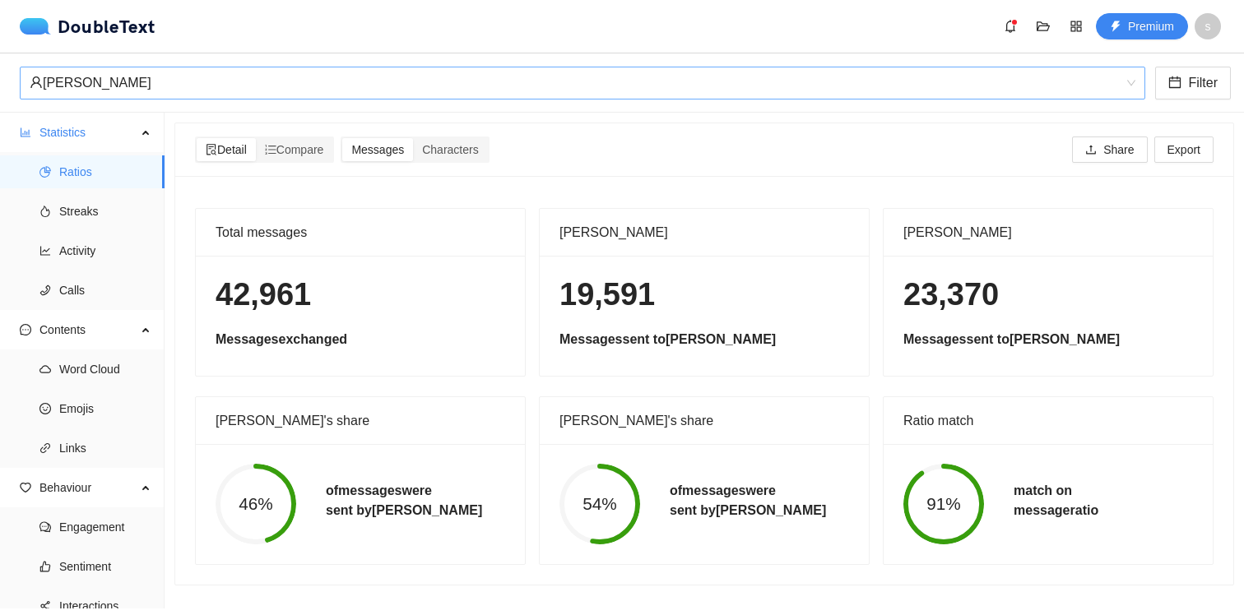
click at [146, 86] on div "[PERSON_NAME]" at bounding box center [575, 82] width 1091 height 31
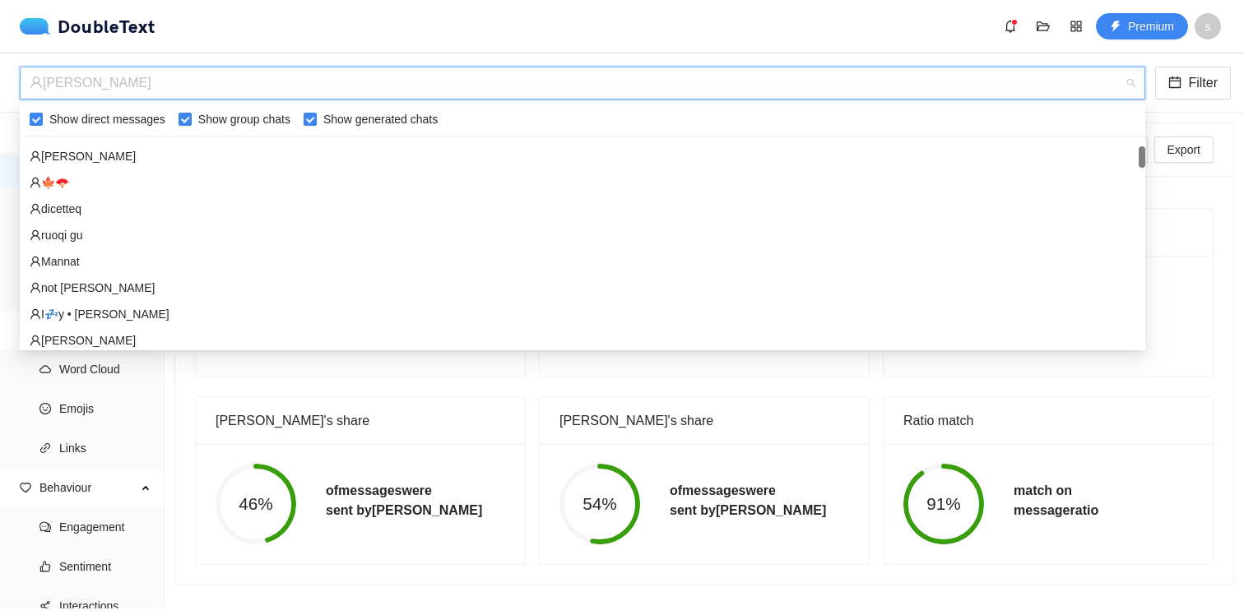
scroll to position [104, 0]
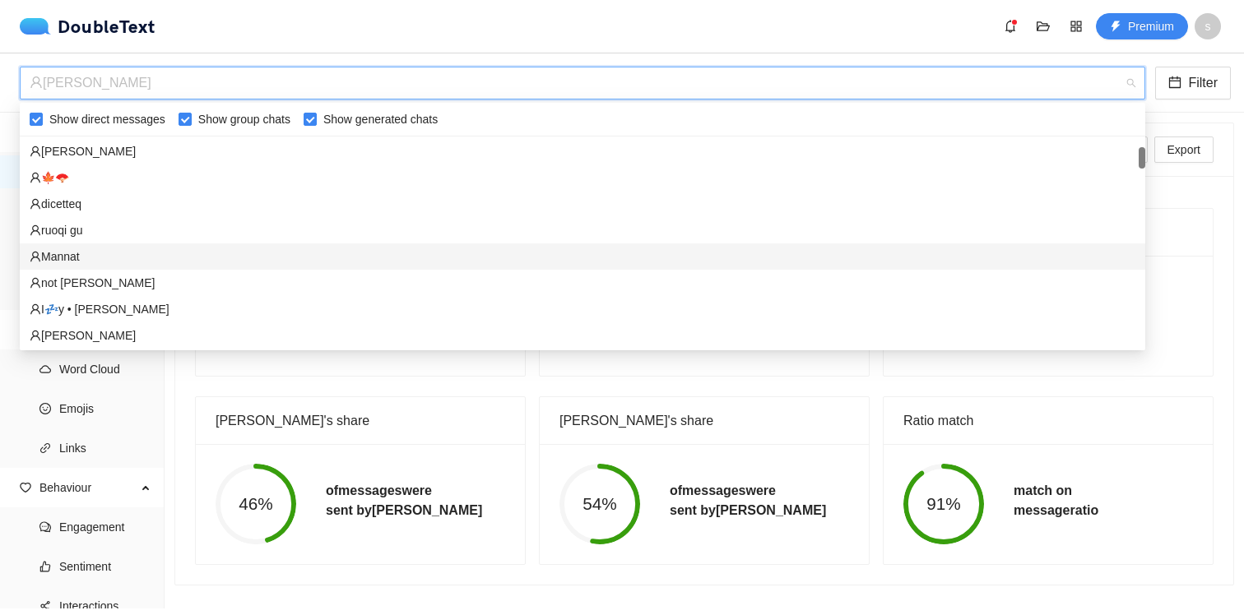
click at [74, 258] on div "Mannat" at bounding box center [583, 257] width 1106 height 18
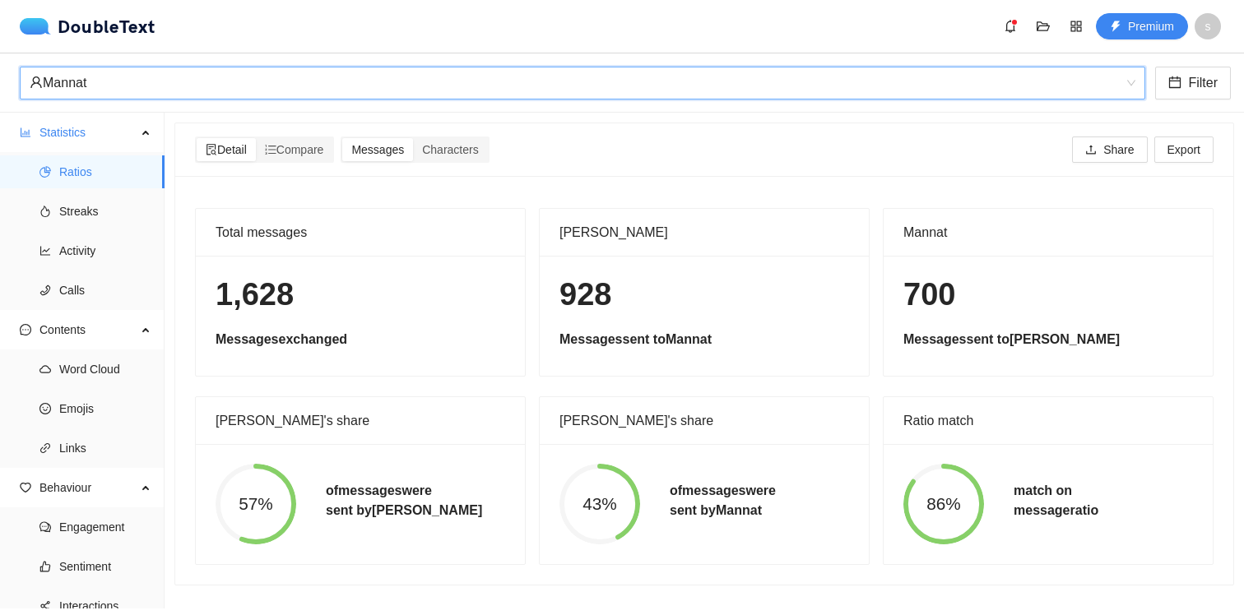
click at [179, 87] on div "Mannat" at bounding box center [575, 82] width 1091 height 31
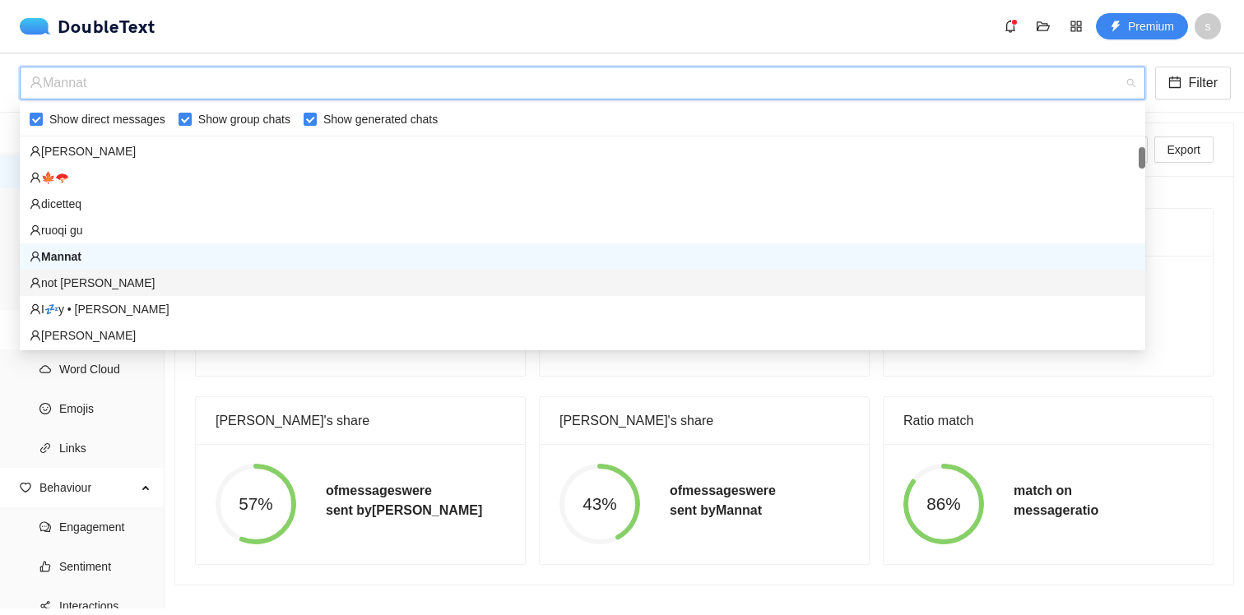
click at [120, 283] on div "not [PERSON_NAME]" at bounding box center [583, 283] width 1106 height 18
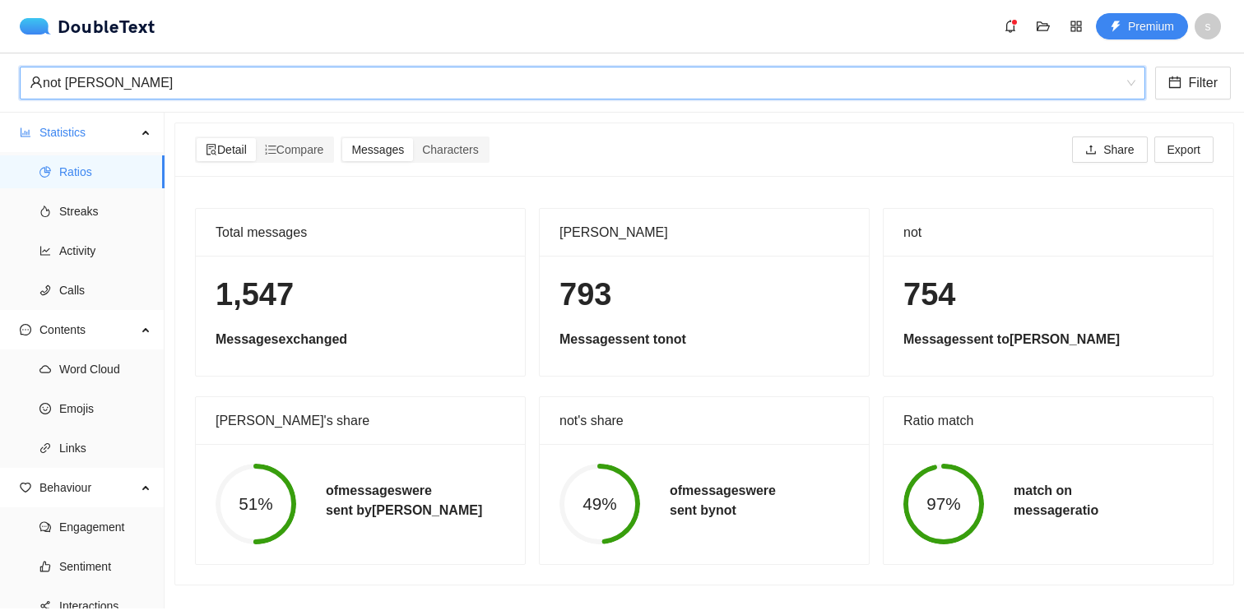
click at [179, 86] on div "not [PERSON_NAME]" at bounding box center [575, 82] width 1091 height 31
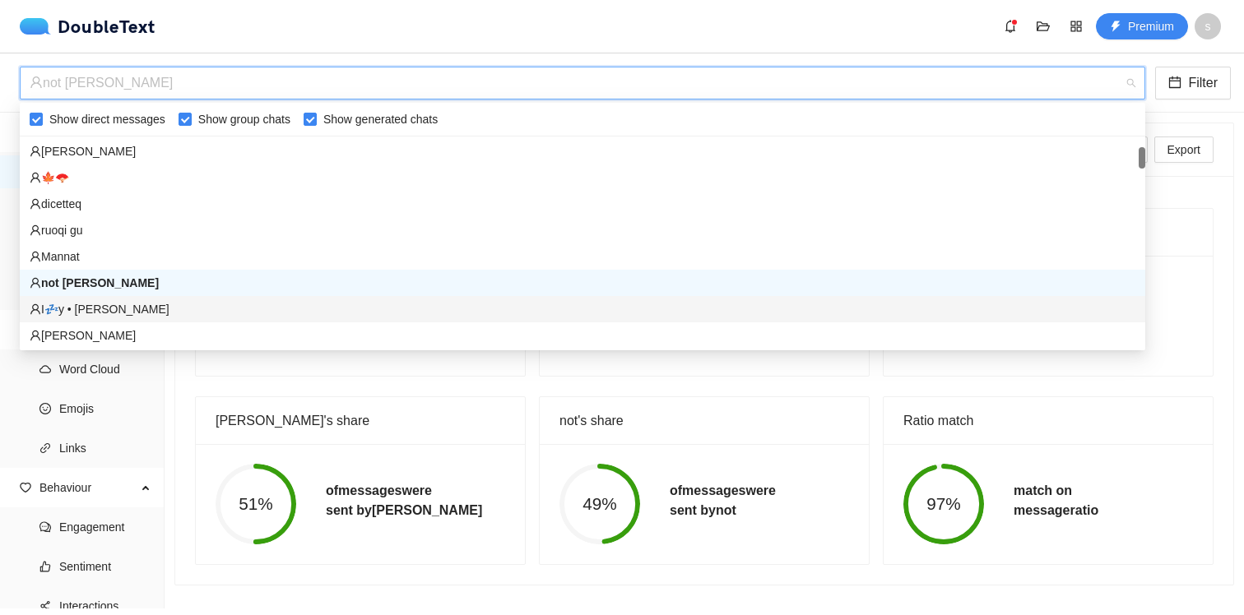
click at [96, 314] on div "I💤y • [PERSON_NAME]" at bounding box center [583, 309] width 1106 height 18
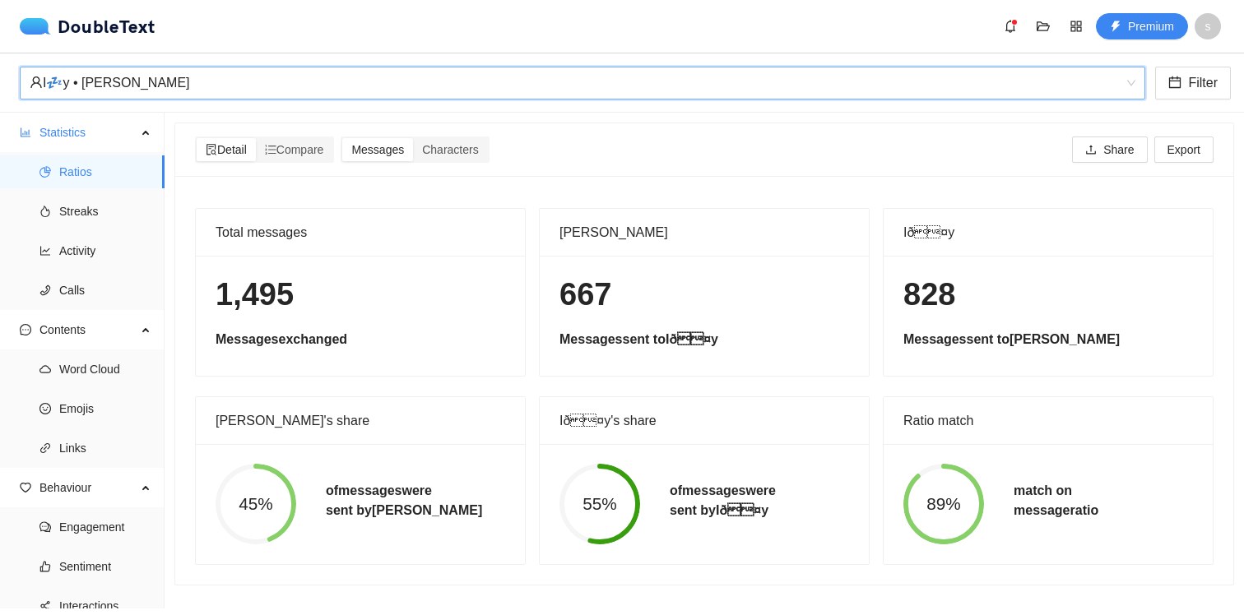
click at [187, 85] on div "I💤y • [PERSON_NAME]" at bounding box center [575, 82] width 1091 height 31
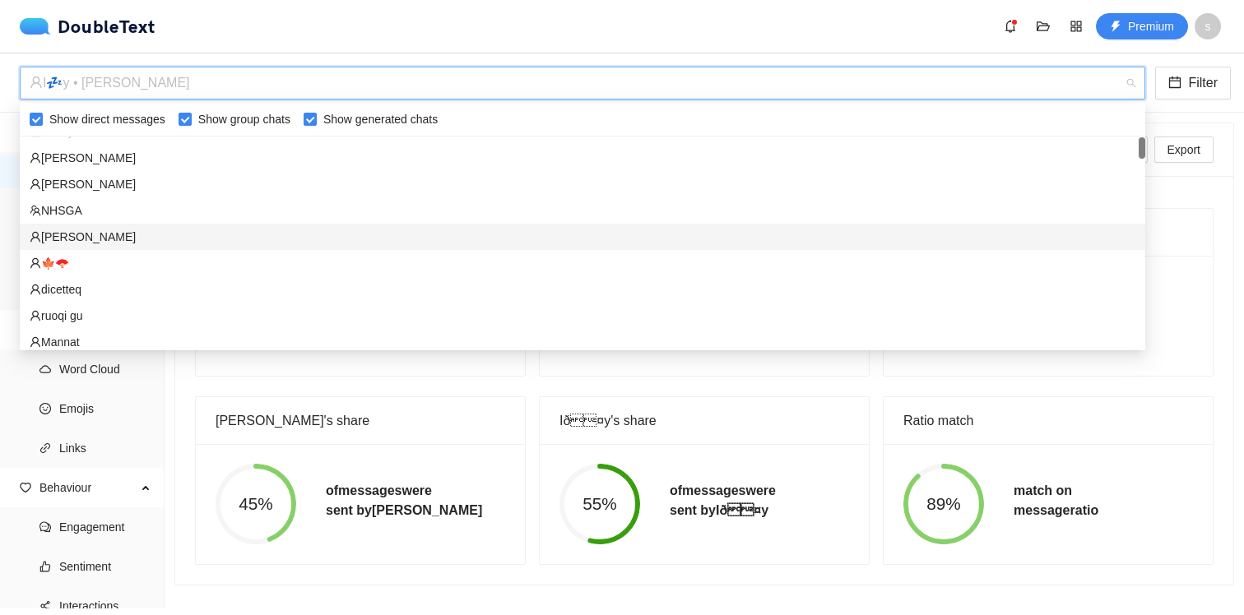
scroll to position [0, 0]
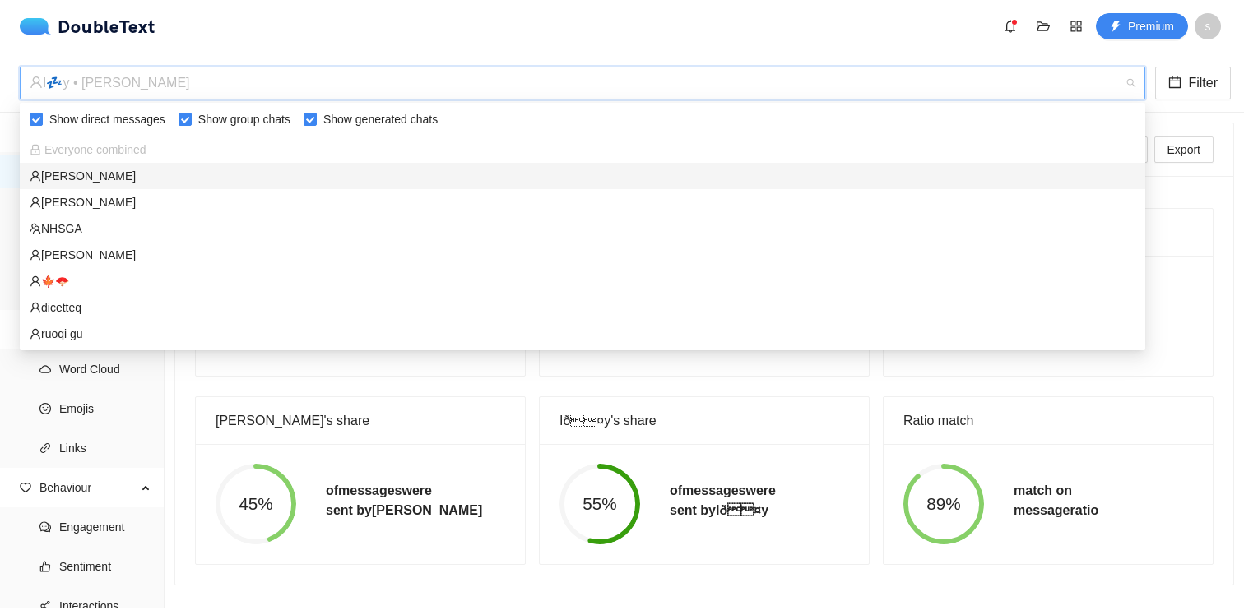
click at [77, 176] on div "[PERSON_NAME]" at bounding box center [583, 176] width 1106 height 18
